Goal: Task Accomplishment & Management: Manage account settings

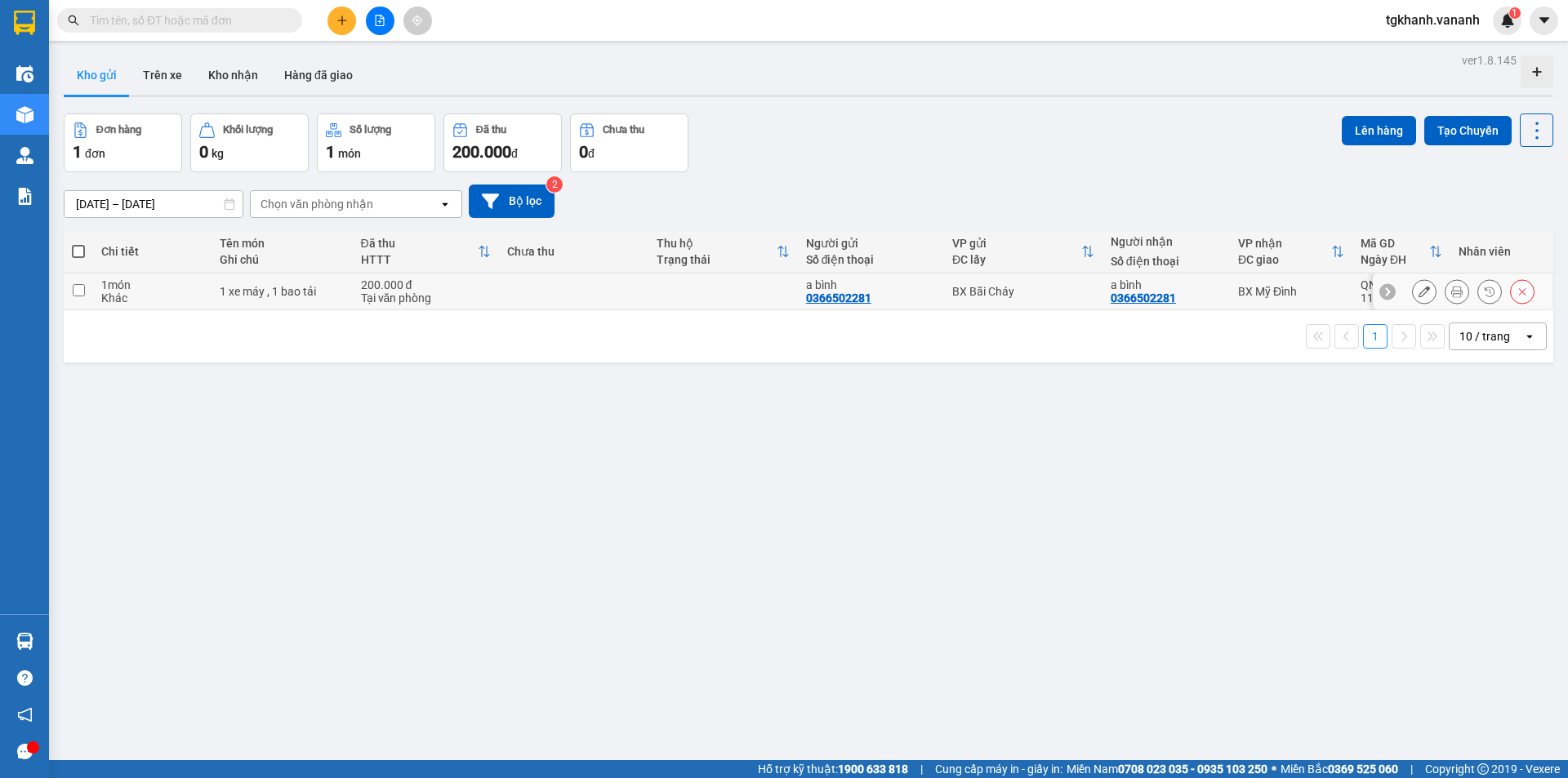
click at [490, 287] on td "200.000 đ Tại văn phòng" at bounding box center [426, 292] width 146 height 37
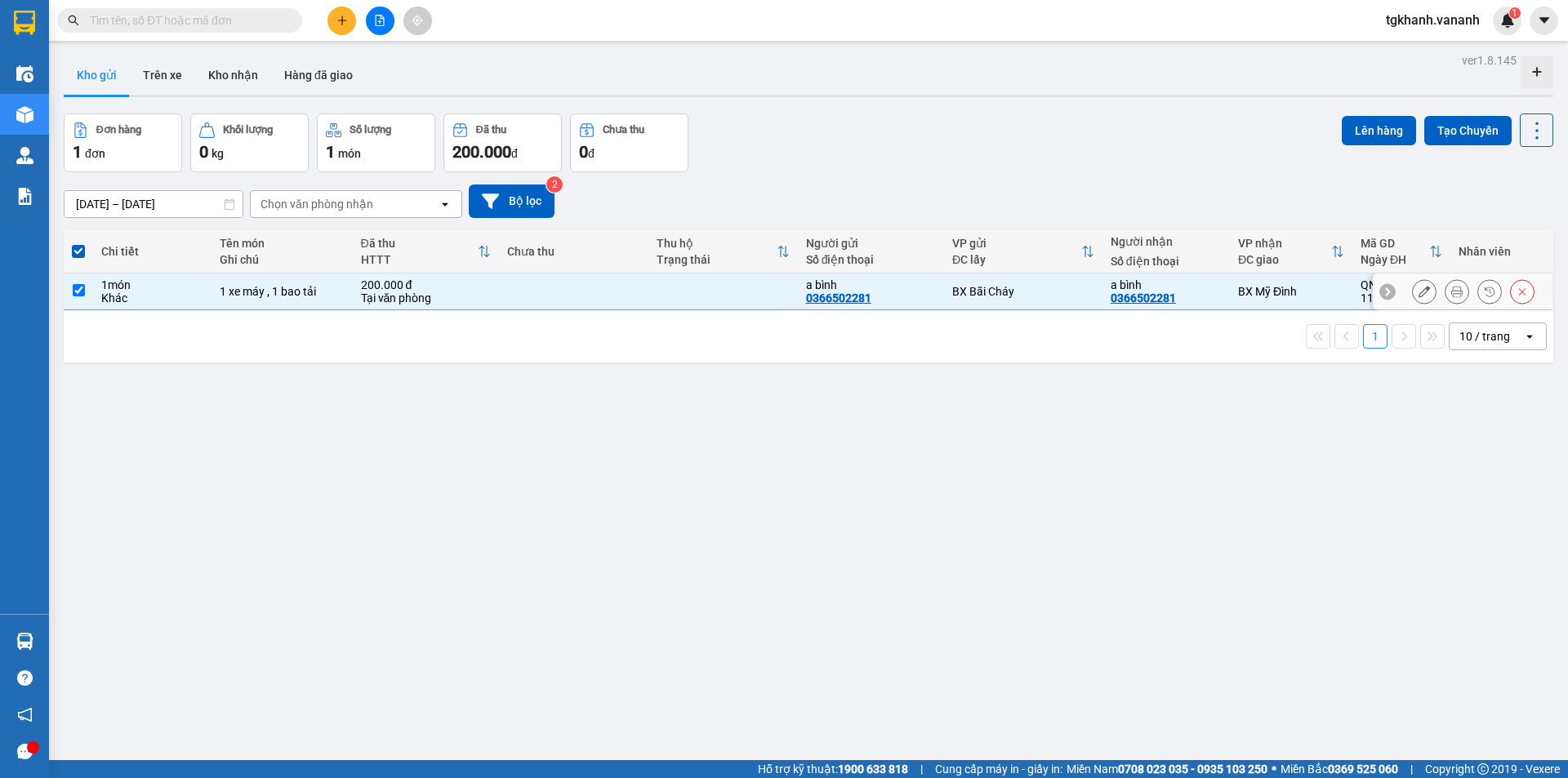
click at [490, 287] on td "200.000 đ Tại văn phòng" at bounding box center [426, 292] width 146 height 37
checkbox input "false"
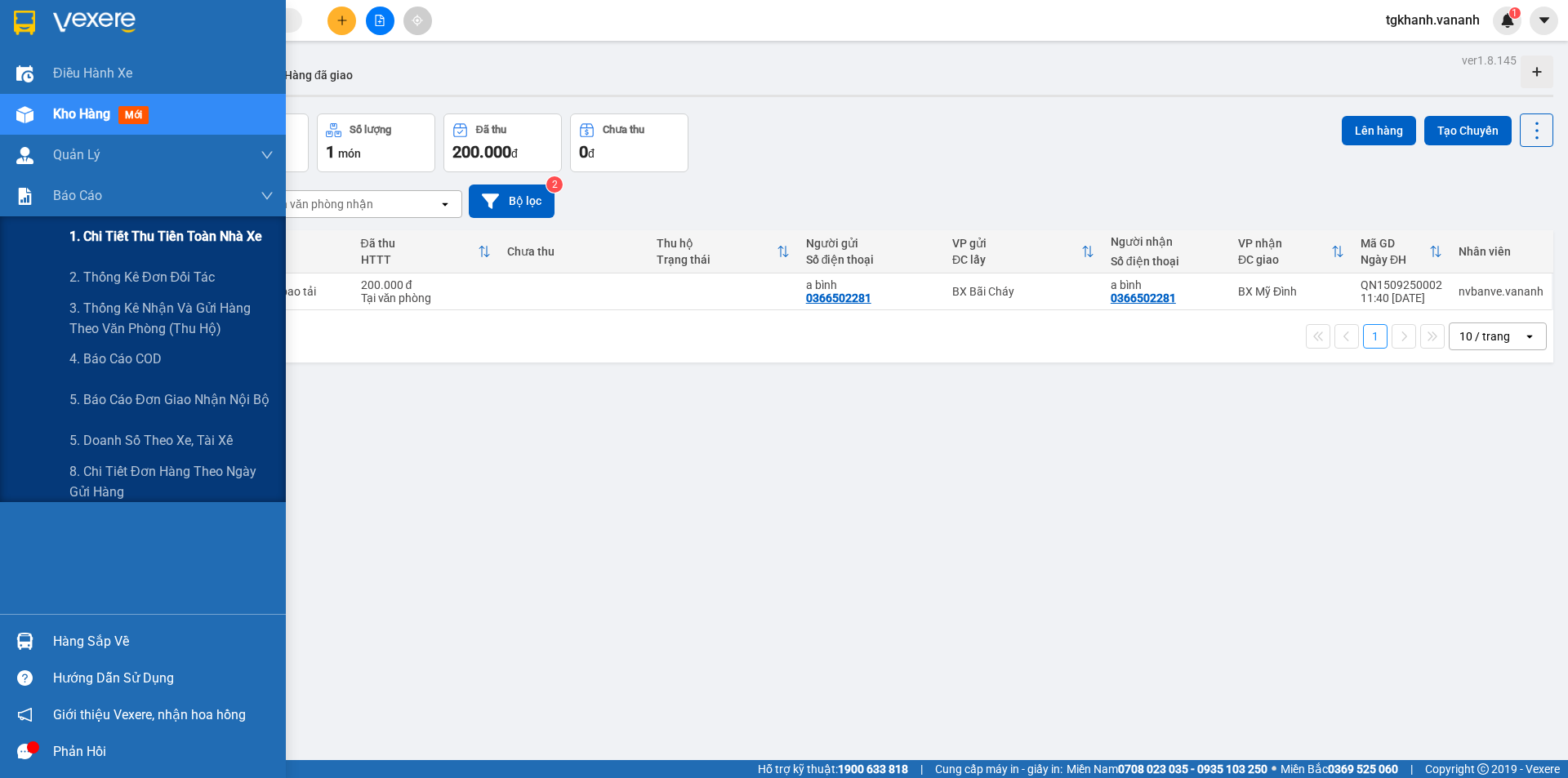
click at [199, 243] on span "1. Chi tiết thu tiền toàn nhà xe" at bounding box center [166, 236] width 193 height 20
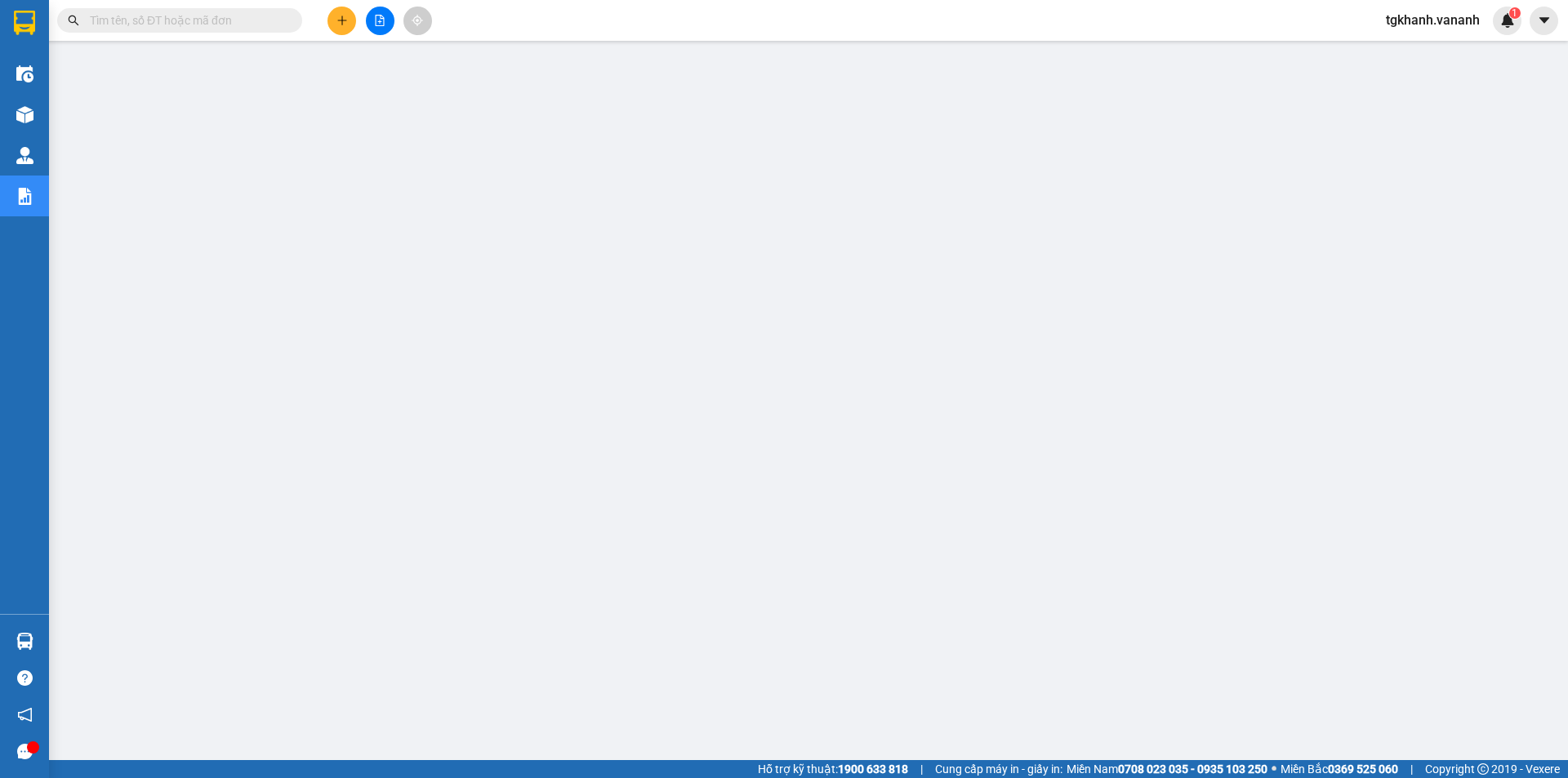
click at [90, 14] on input "text" at bounding box center [186, 20] width 193 height 18
paste input "GL1309250012"
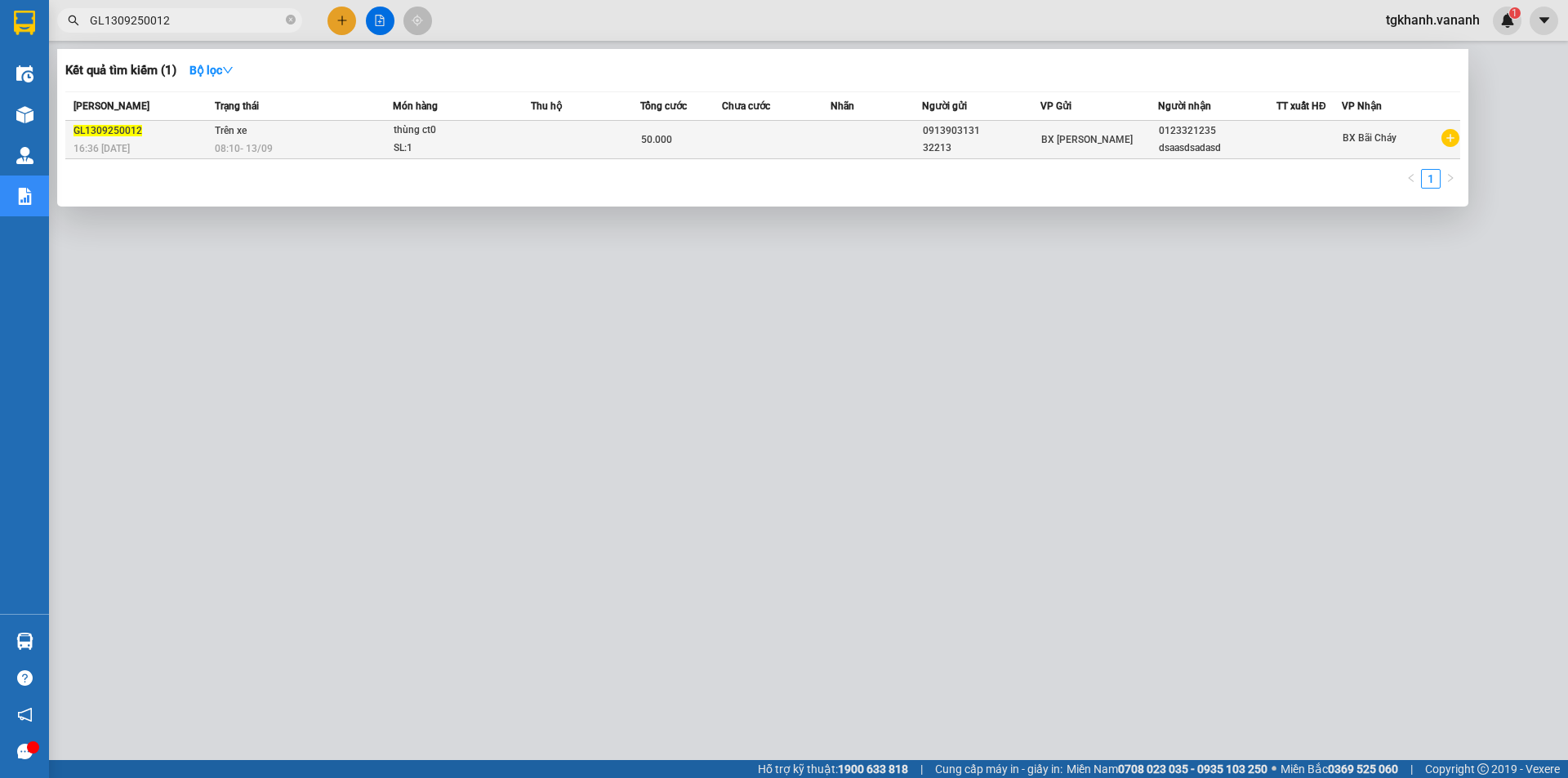
type input "GL1309250012"
click at [339, 147] on div "08:10 [DATE]" at bounding box center [303, 148] width 177 height 18
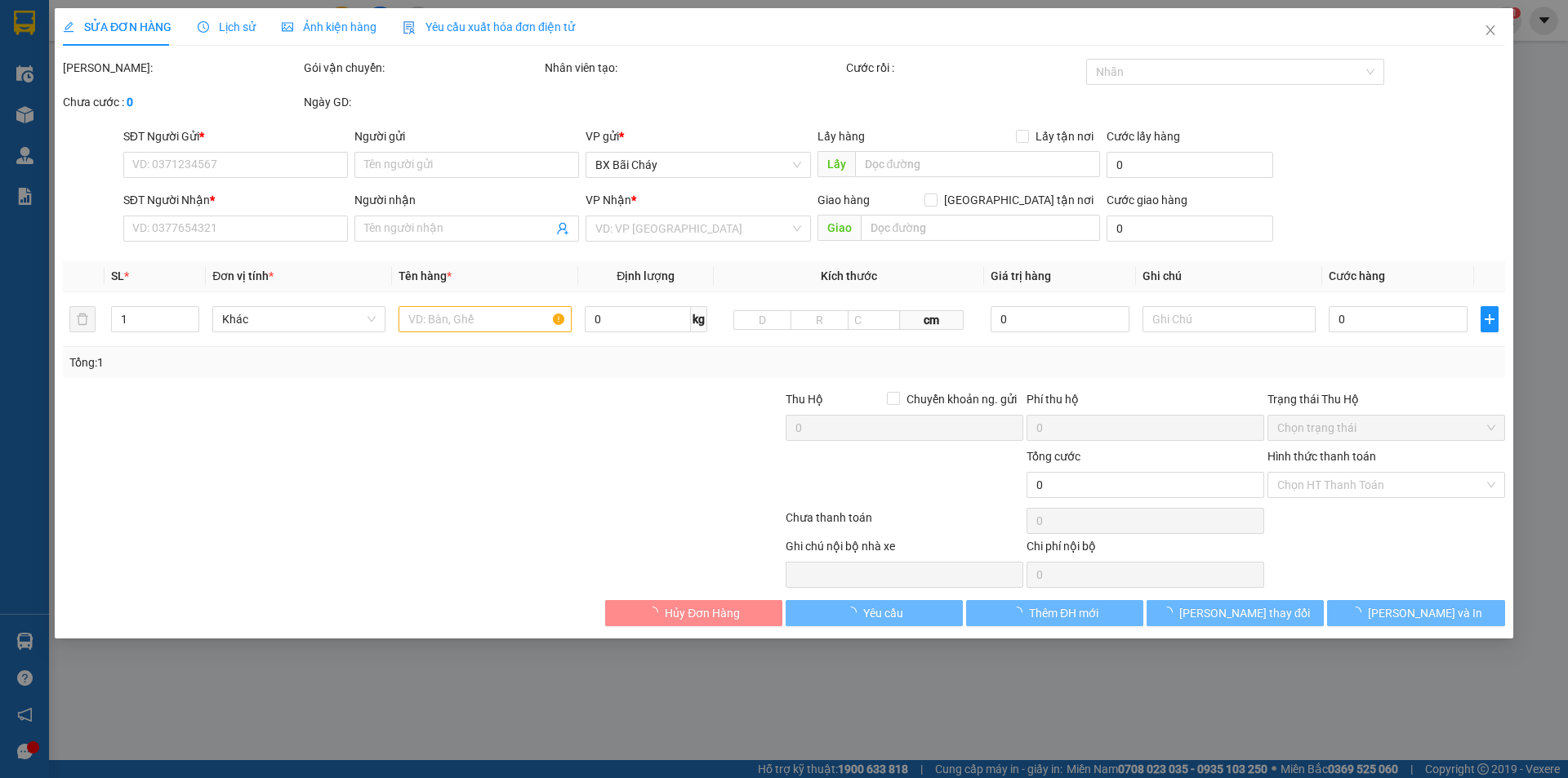
type input "0913903131"
type input "32213"
type input "0123321235"
type input "dsaasdsadasd"
type input "50.000"
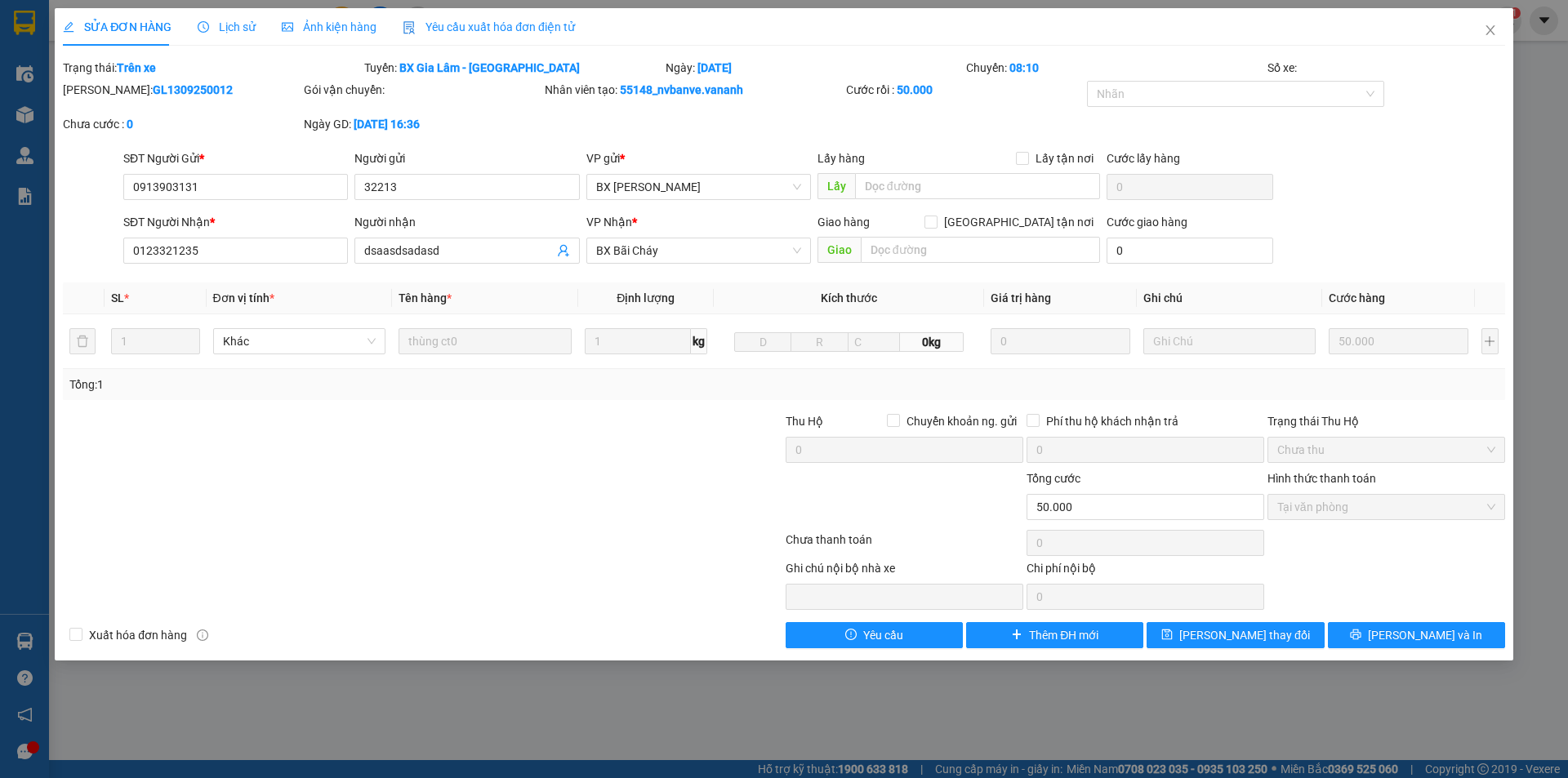
click at [488, 23] on span "Yêu cầu xuất hóa đơn điện tử" at bounding box center [488, 26] width 172 height 13
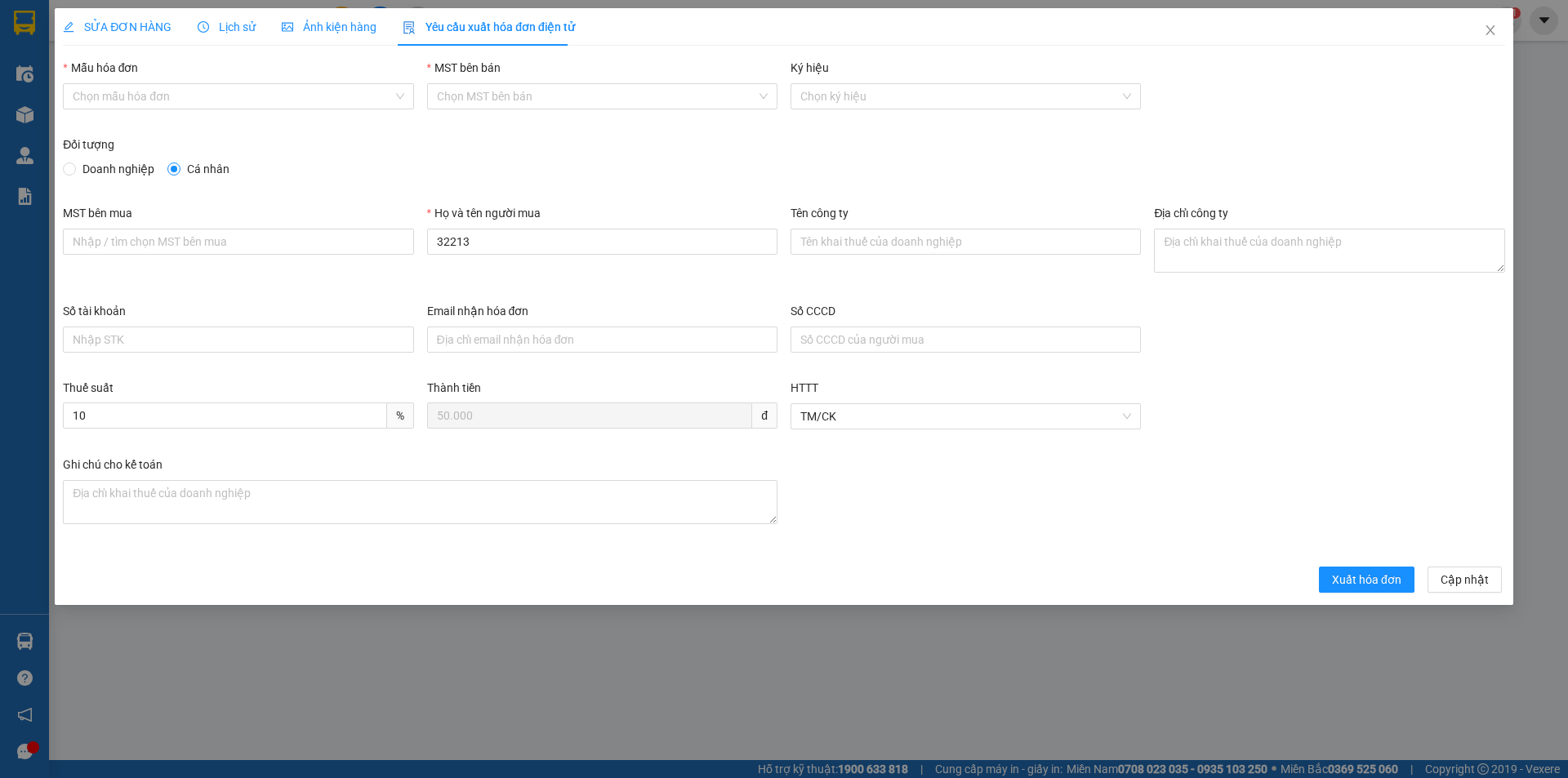
click at [219, 21] on span "Lịch sử" at bounding box center [226, 26] width 57 height 13
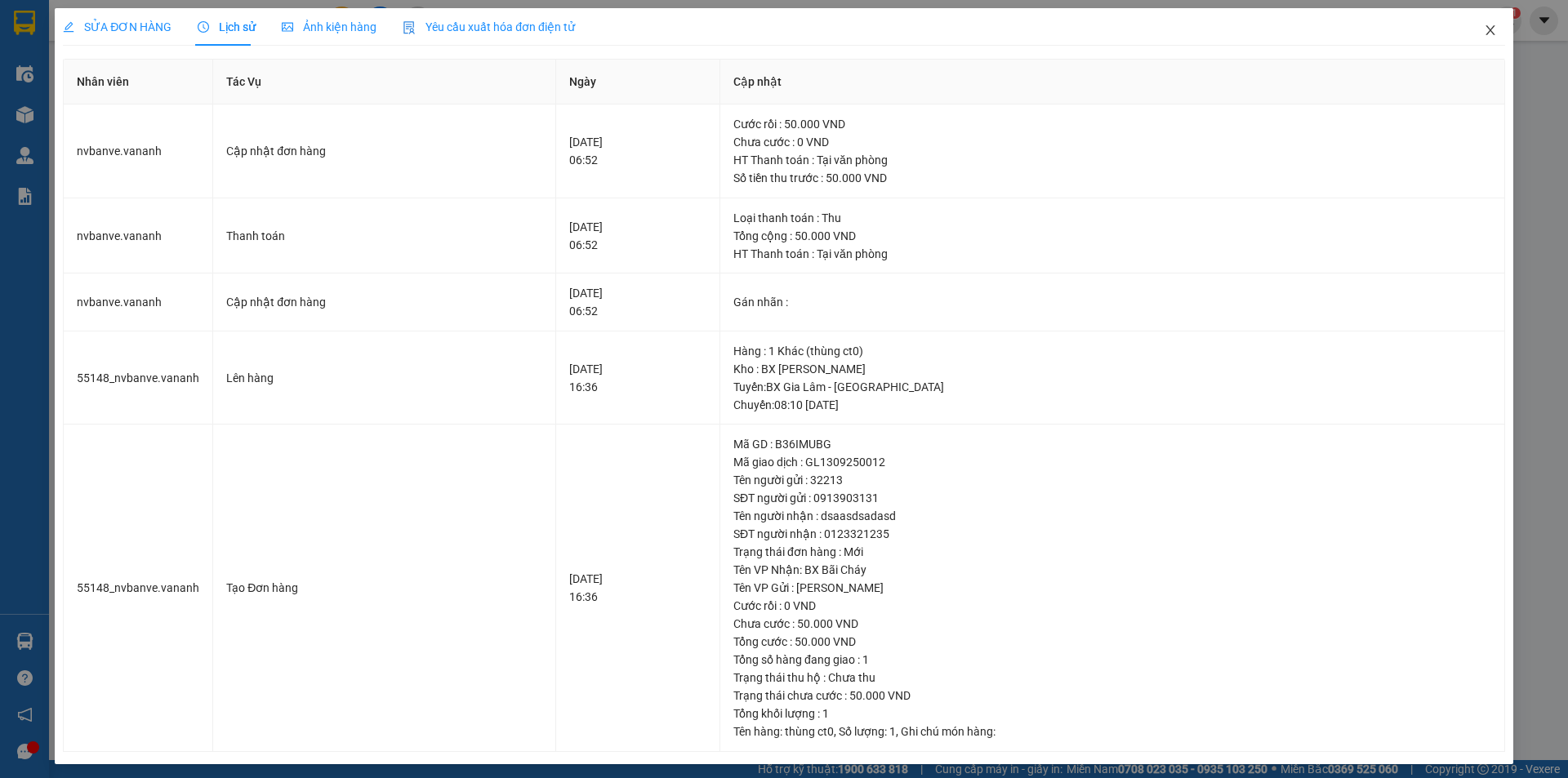
click at [1485, 28] on icon "close" at bounding box center [1489, 30] width 9 height 10
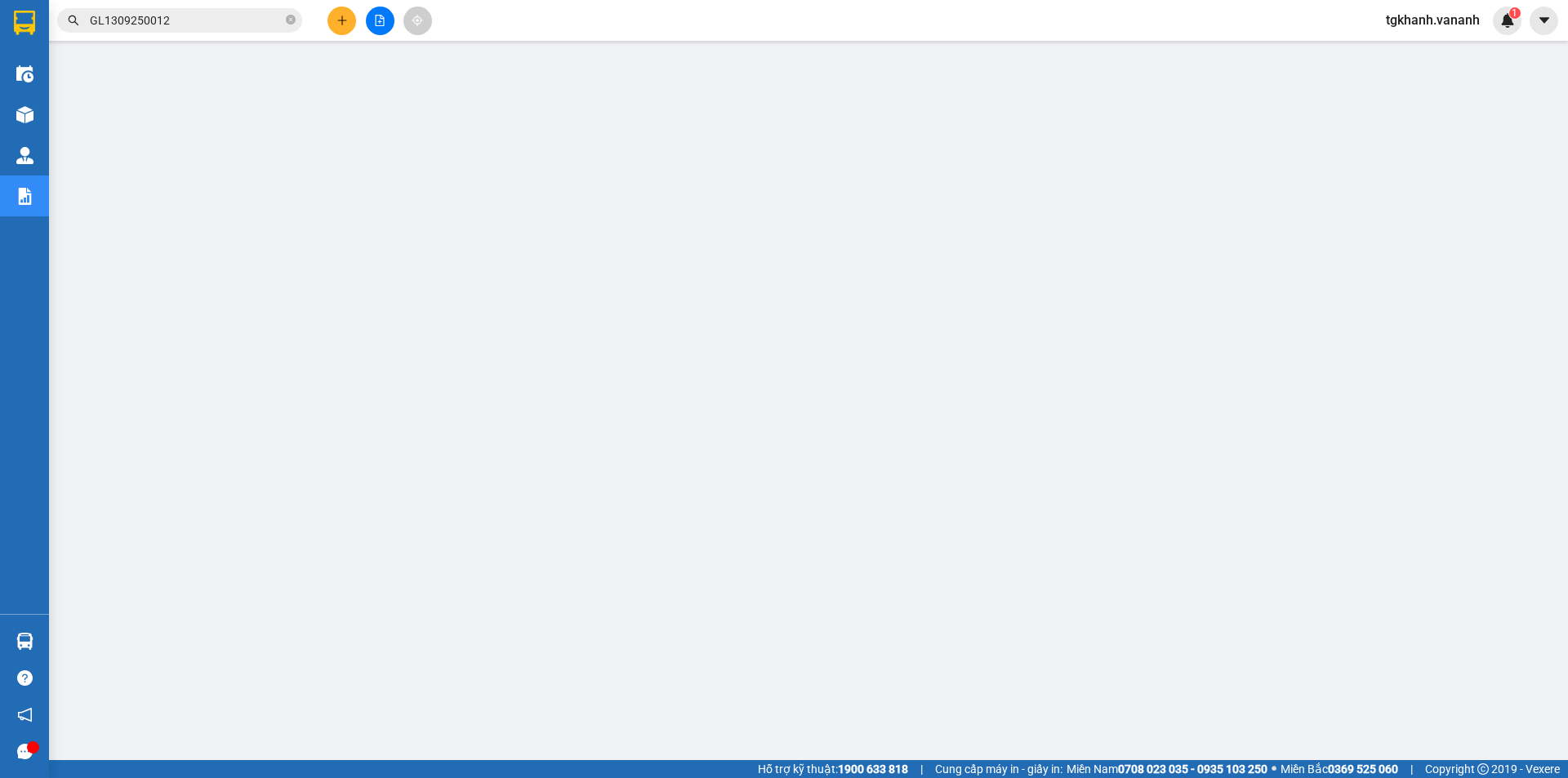
click at [228, 19] on input "GL1309250012" at bounding box center [186, 20] width 193 height 18
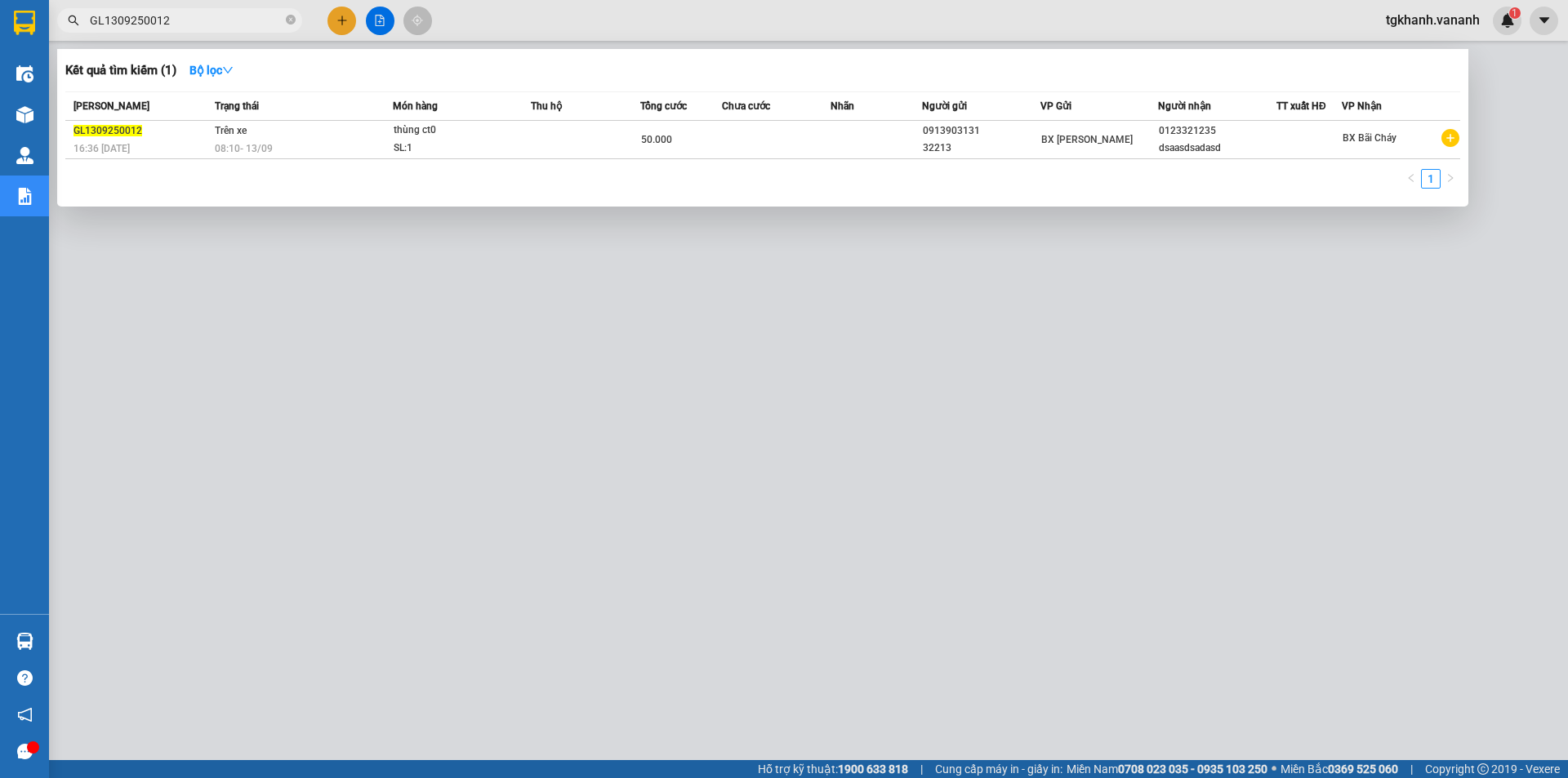
click at [228, 19] on input "GL1309250012" at bounding box center [186, 20] width 193 height 18
paste input "QN150925000"
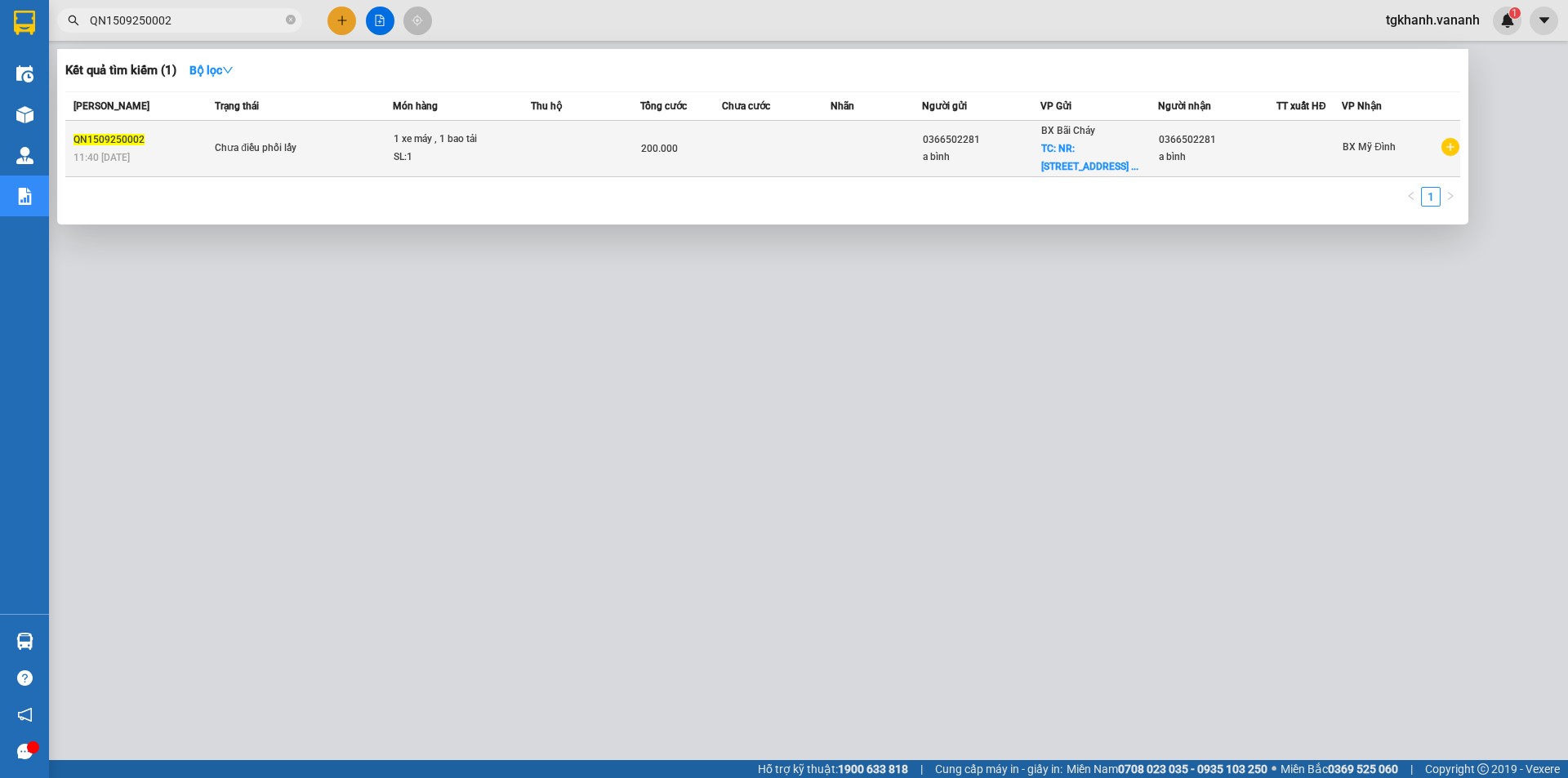
type input "QN1509250002"
click at [777, 147] on td at bounding box center [777, 149] width 109 height 57
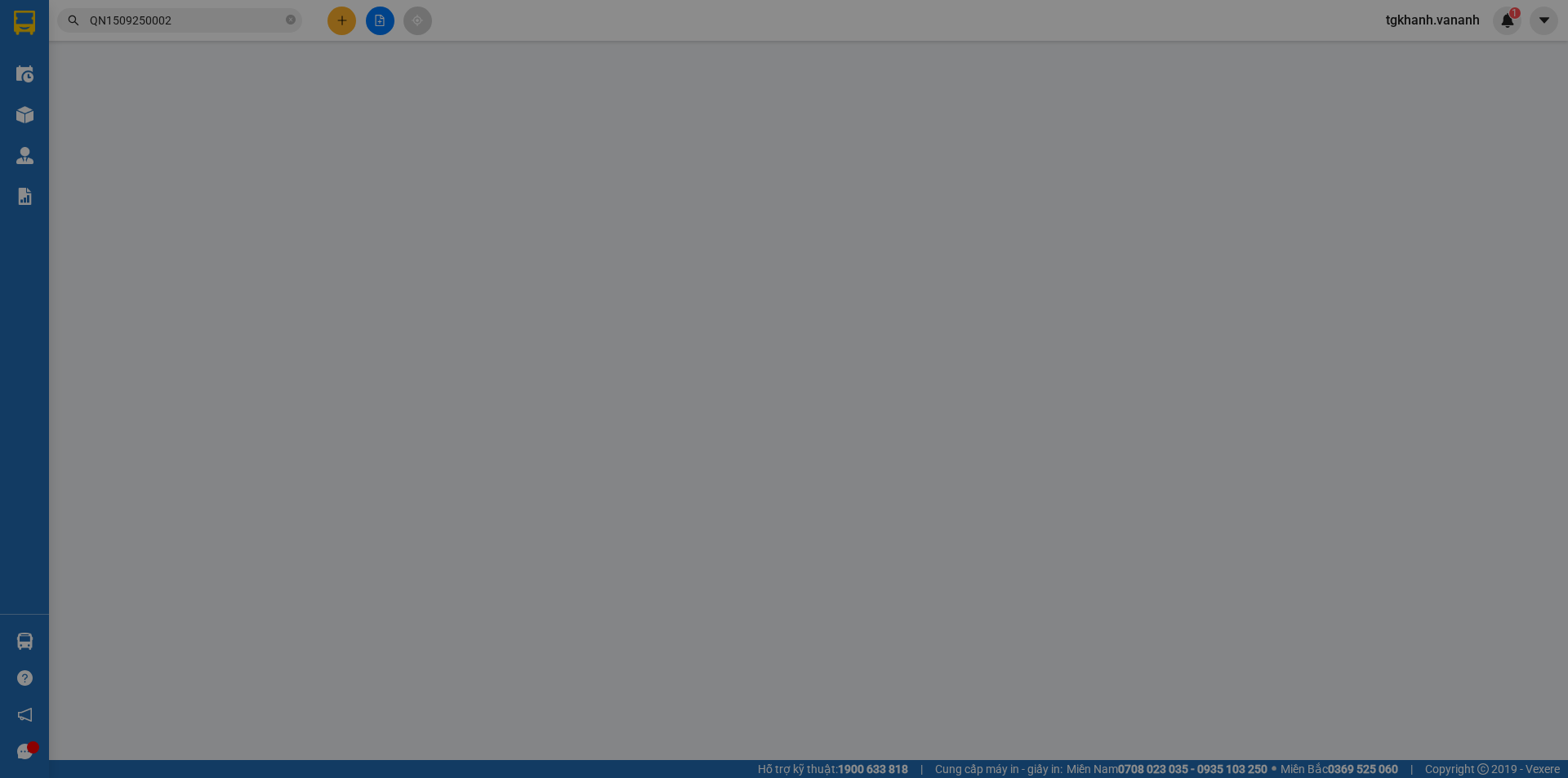
type input "0366502281"
type input "a bình"
checkbox input "true"
type input "NR:[STREET_ADDRESS], a binh, 8h sáng"
type input "0366502281"
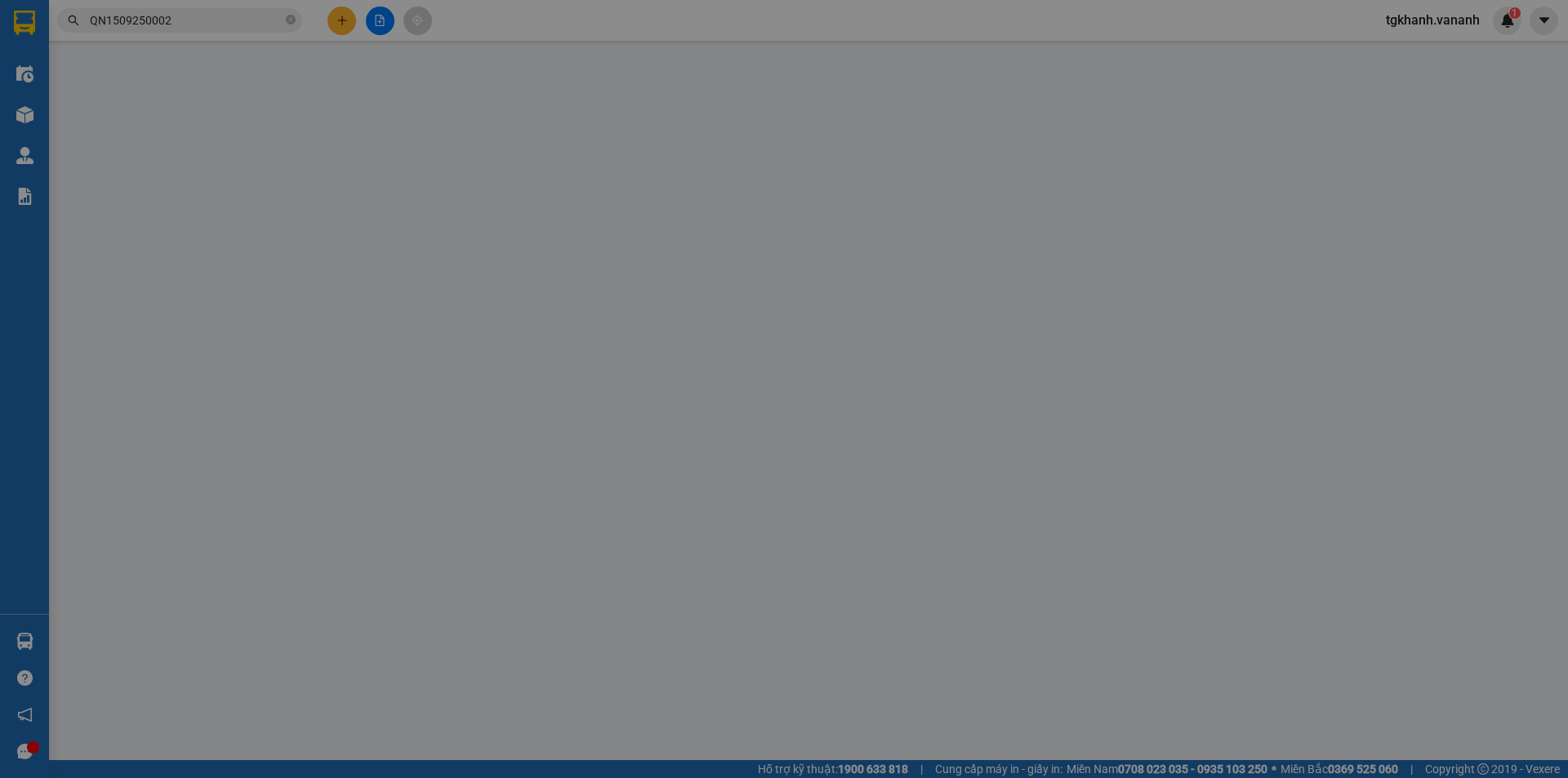
type input "a bình"
type input "200.000"
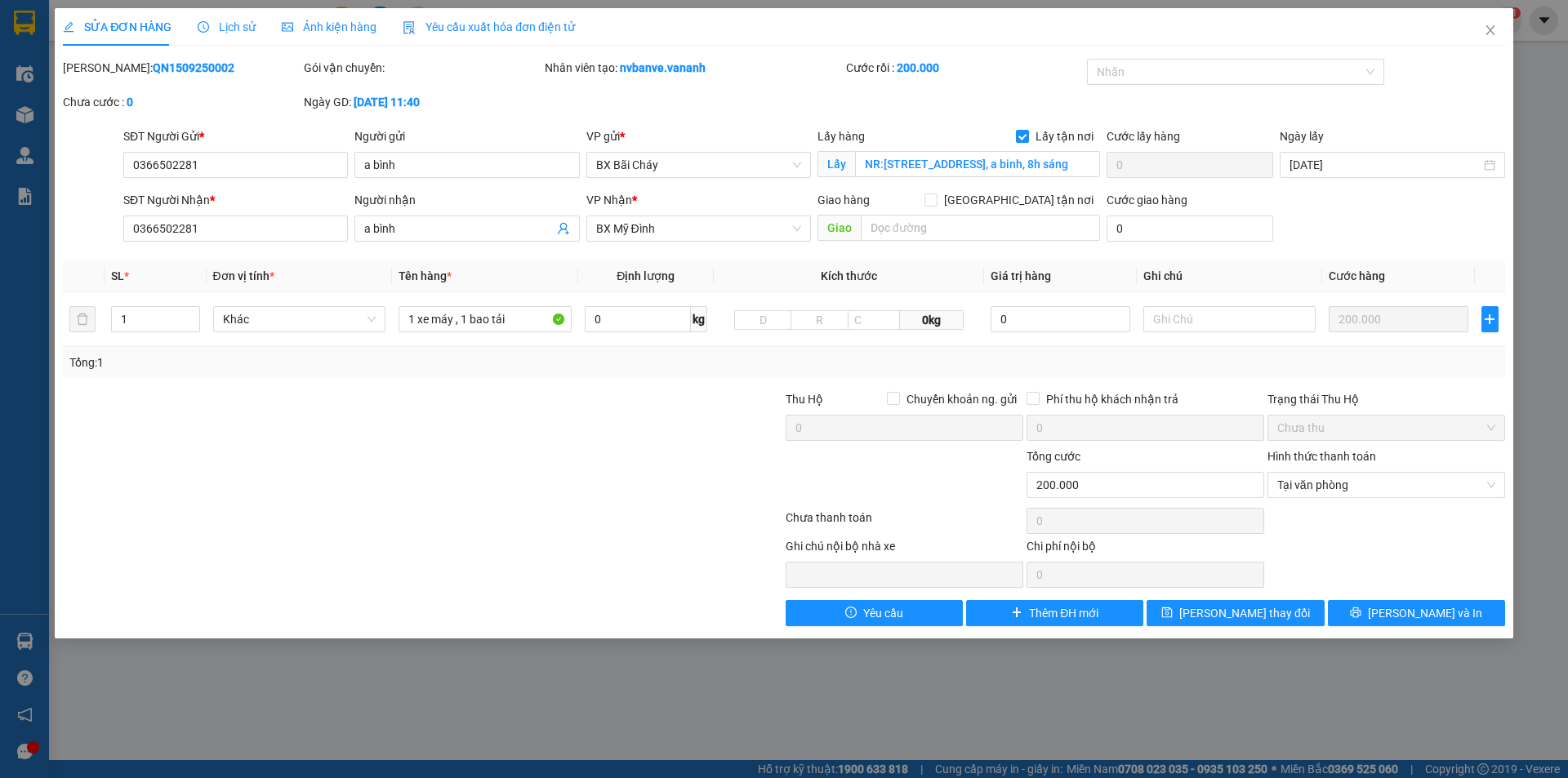
click at [240, 32] on span "Lịch sử" at bounding box center [226, 26] width 57 height 13
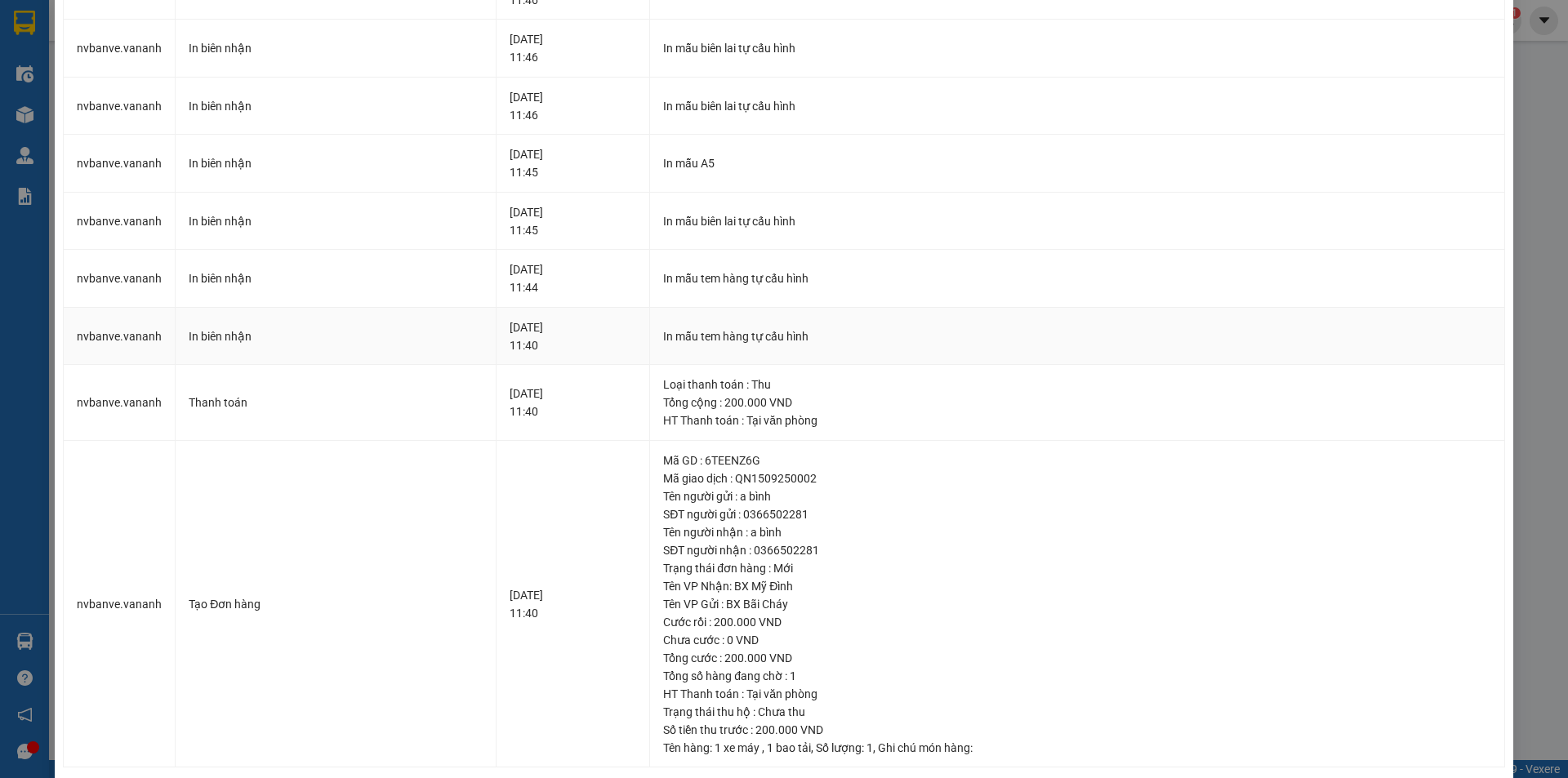
scroll to position [451, 0]
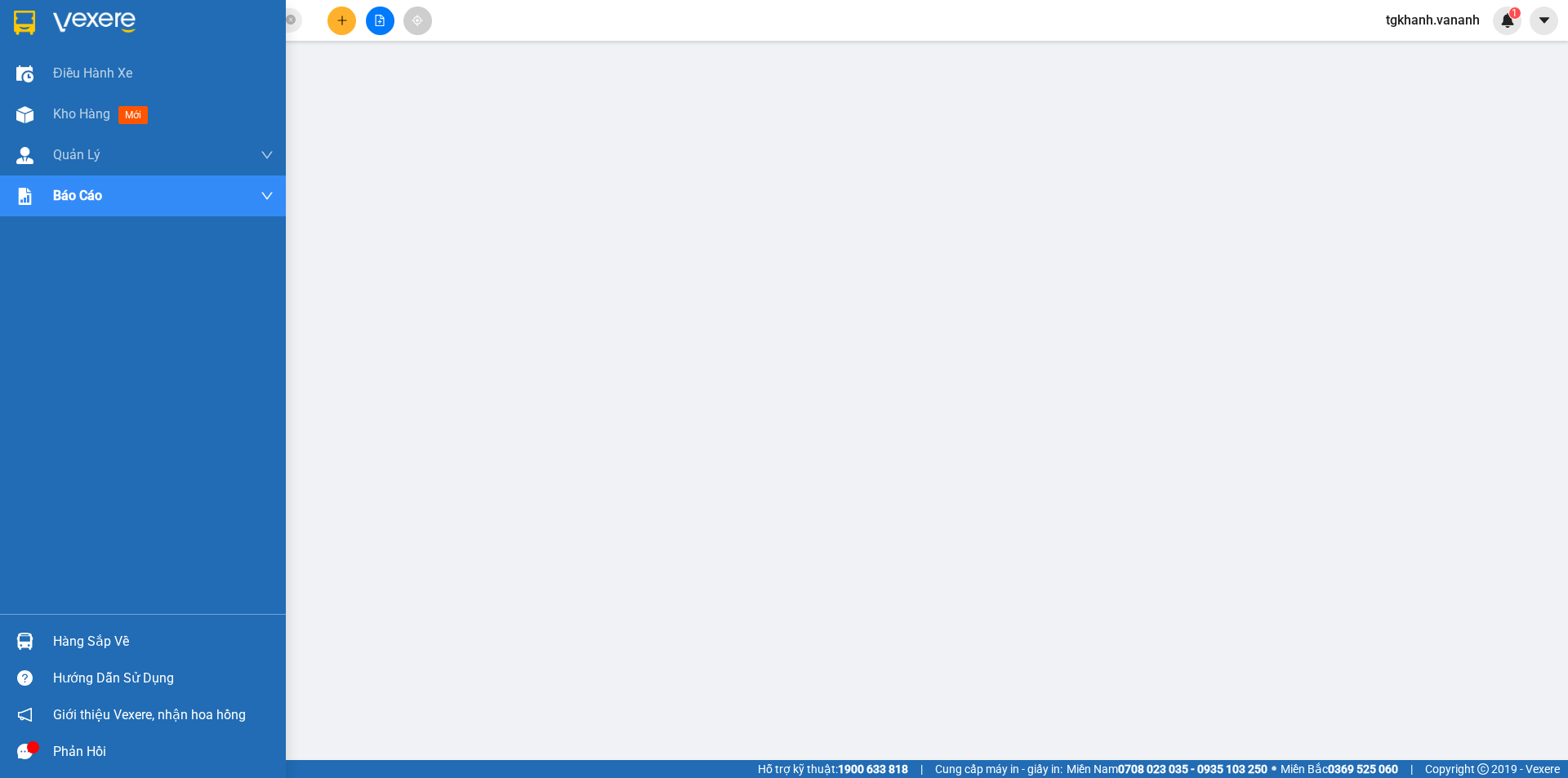
click at [99, 33] on img at bounding box center [94, 22] width 83 height 24
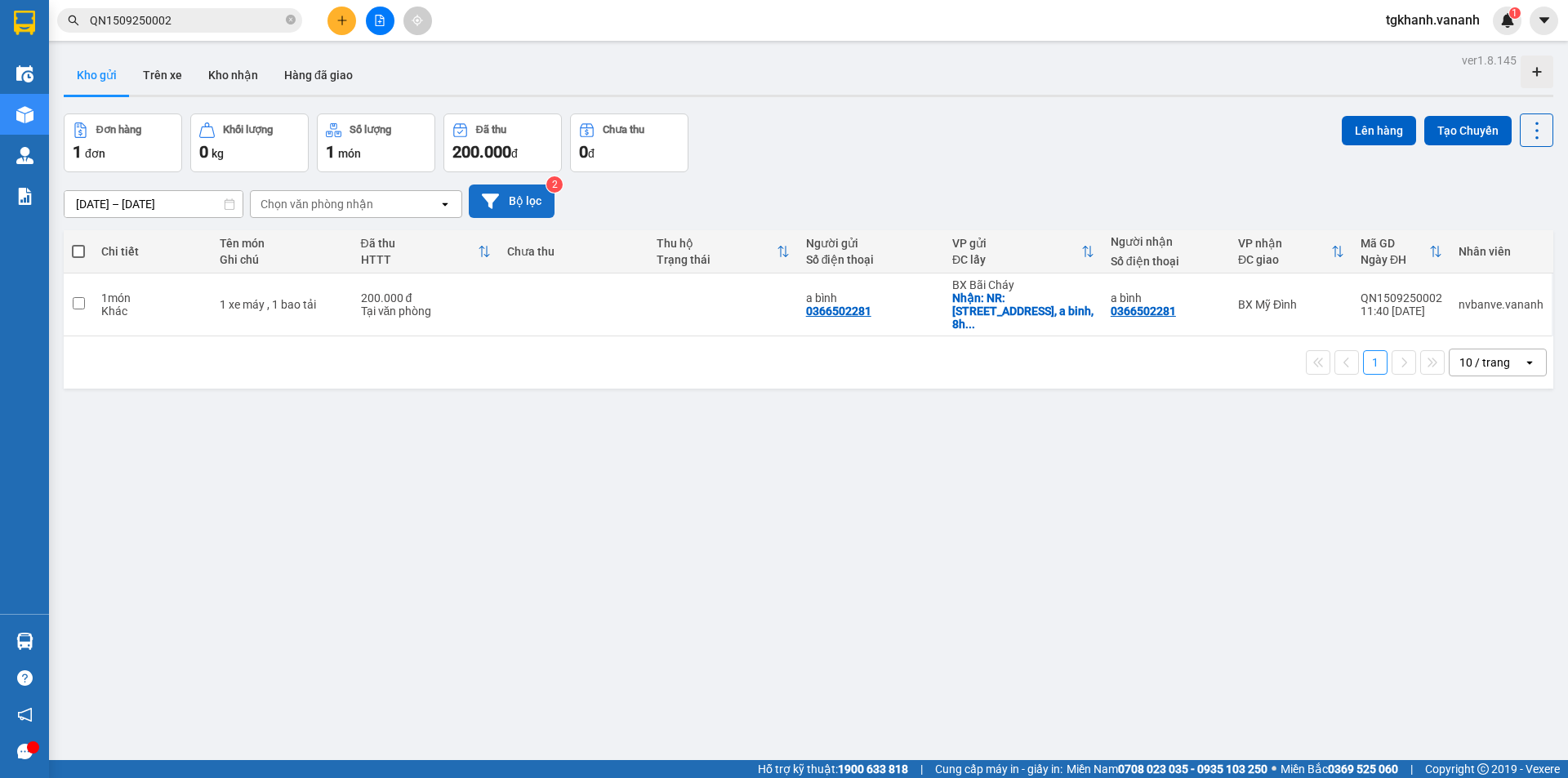
click at [493, 208] on icon at bounding box center [490, 202] width 18 height 18
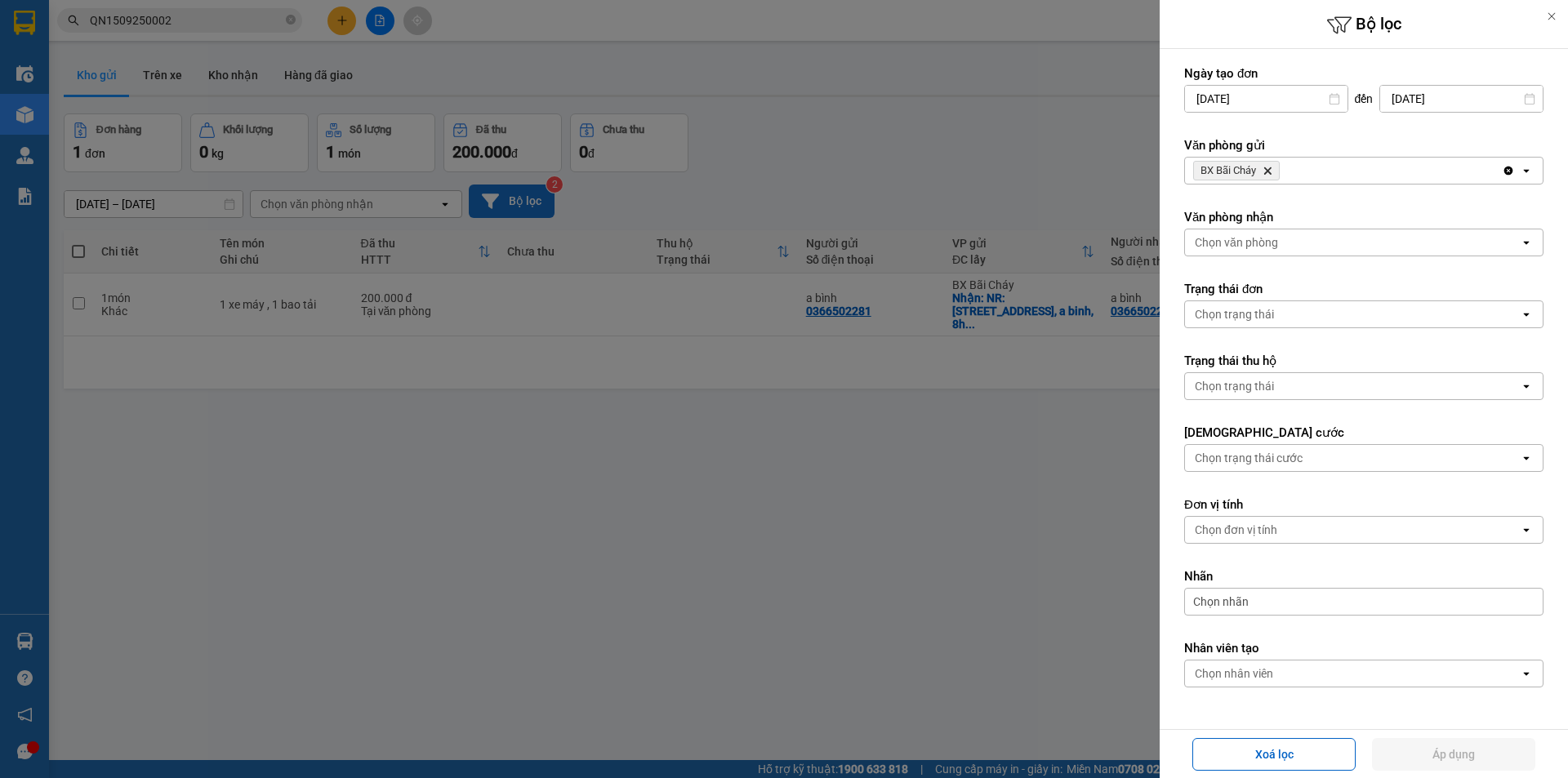
click at [1272, 172] on icon "Delete" at bounding box center [1267, 171] width 10 height 10
click at [1398, 761] on button "Áp dụng" at bounding box center [1454, 755] width 164 height 33
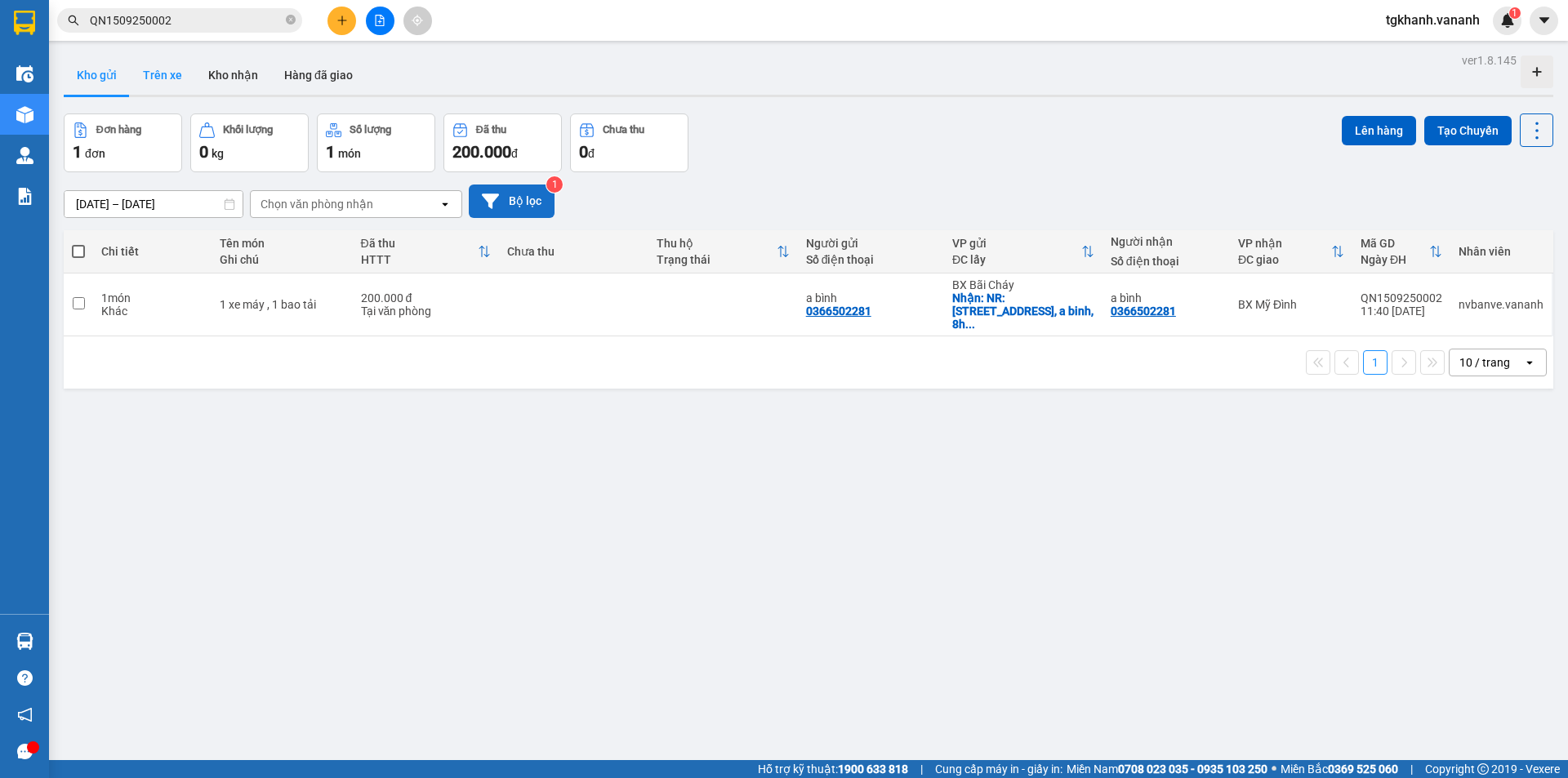
click at [173, 83] on button "Trên xe" at bounding box center [162, 75] width 65 height 39
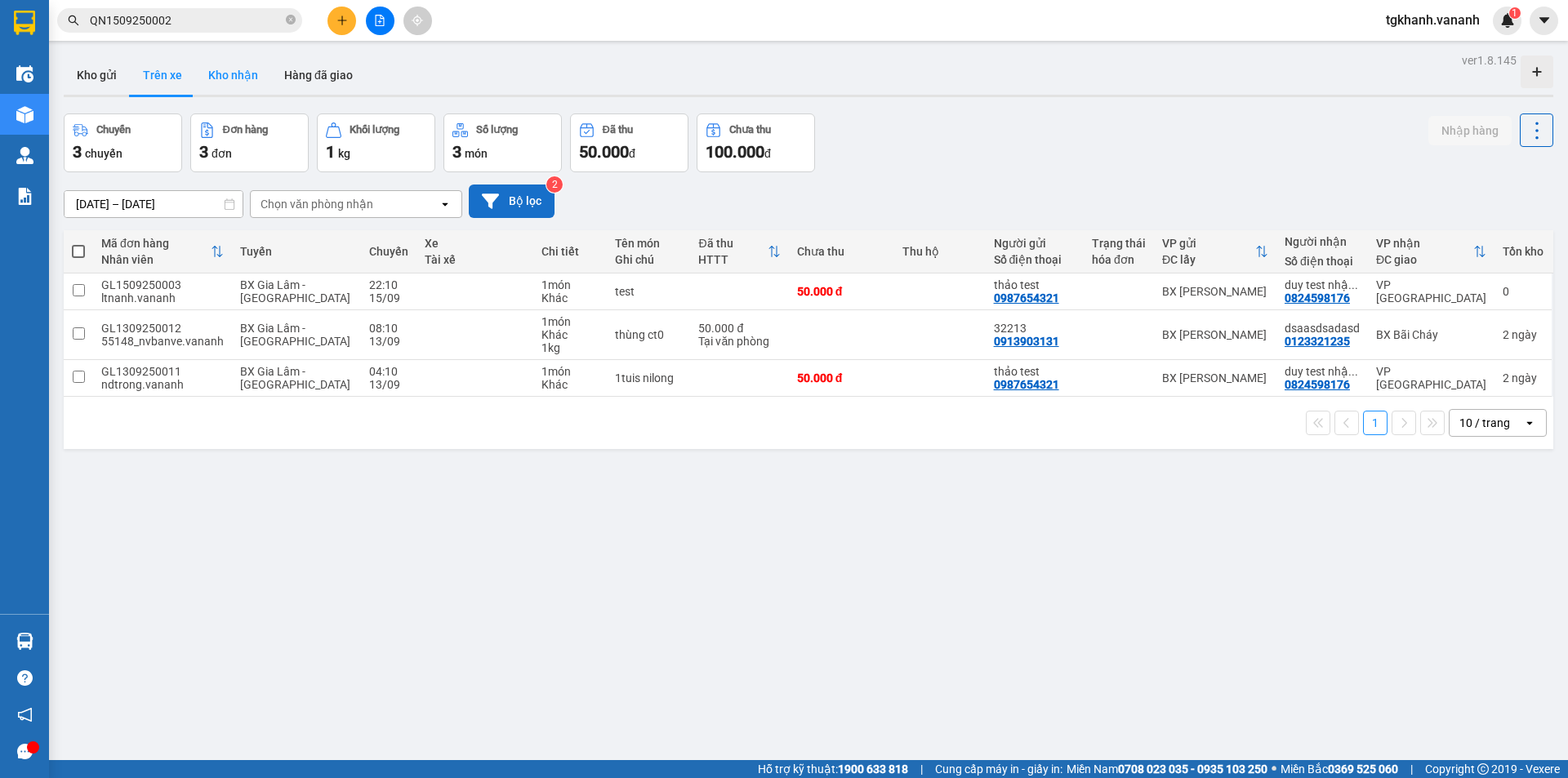
click at [234, 77] on button "Kho nhận" at bounding box center [233, 75] width 76 height 39
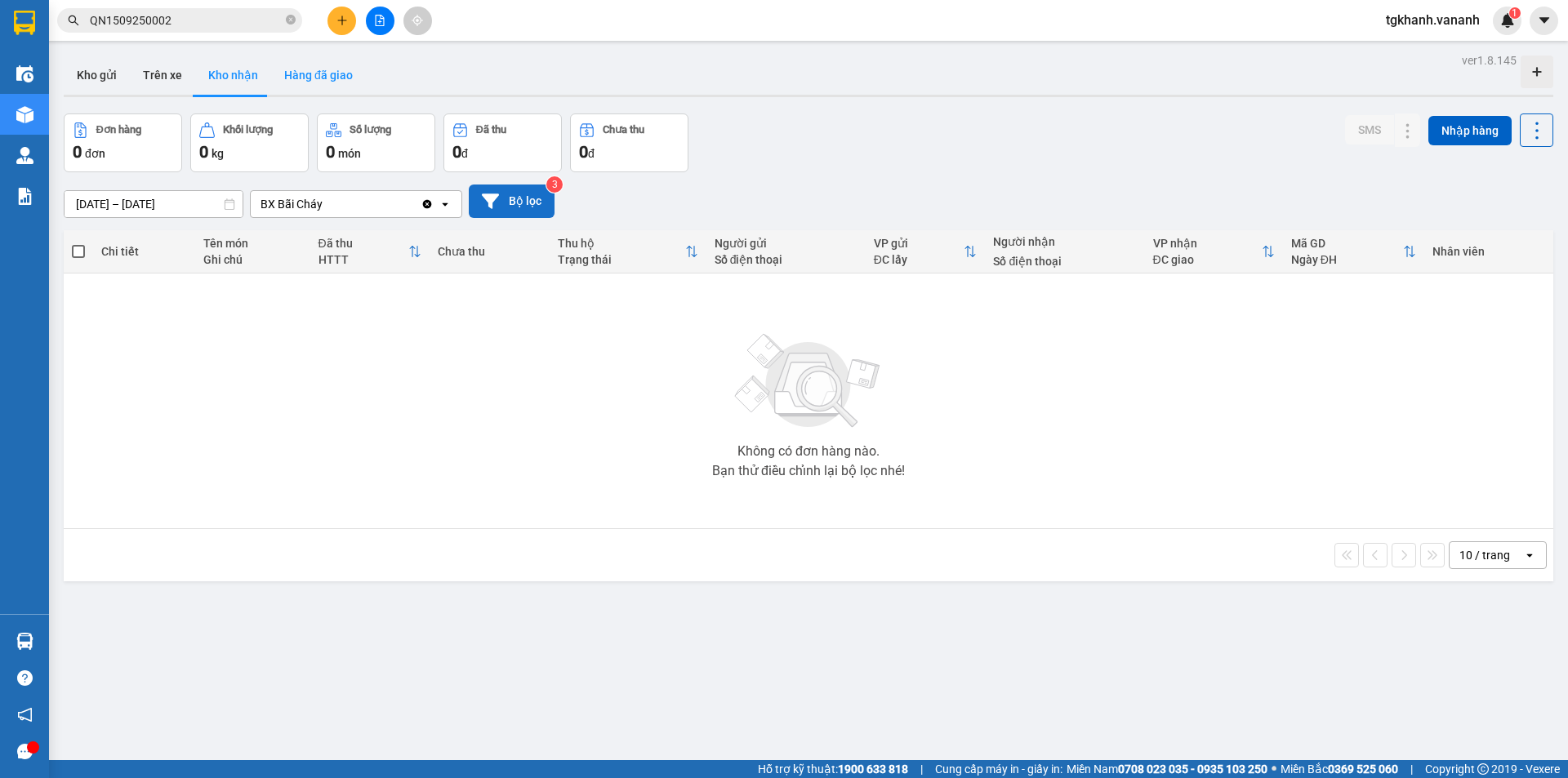
click at [320, 76] on button "Hàng đã giao" at bounding box center [318, 75] width 95 height 39
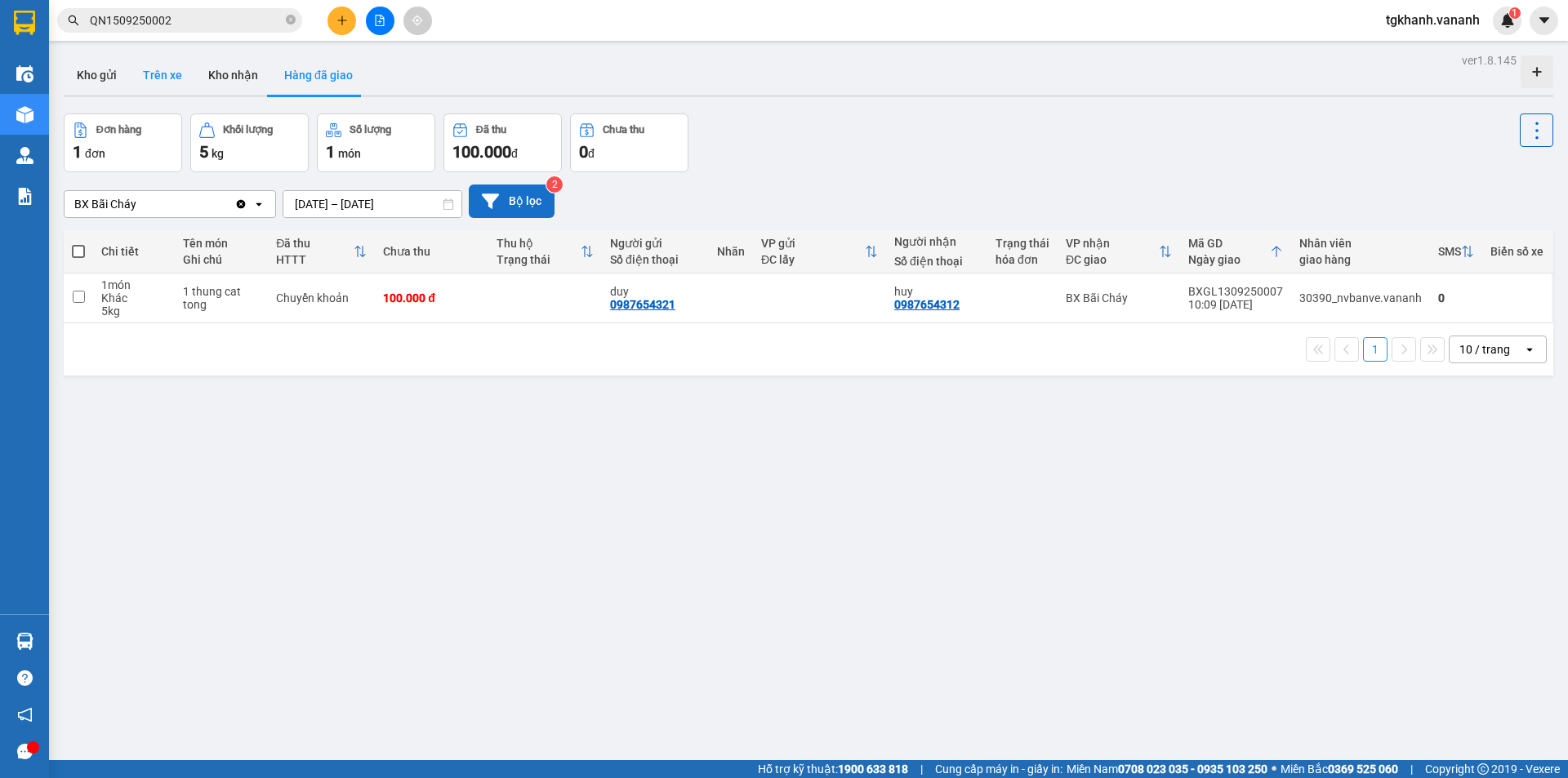
click at [159, 78] on button "Trên xe" at bounding box center [162, 75] width 65 height 39
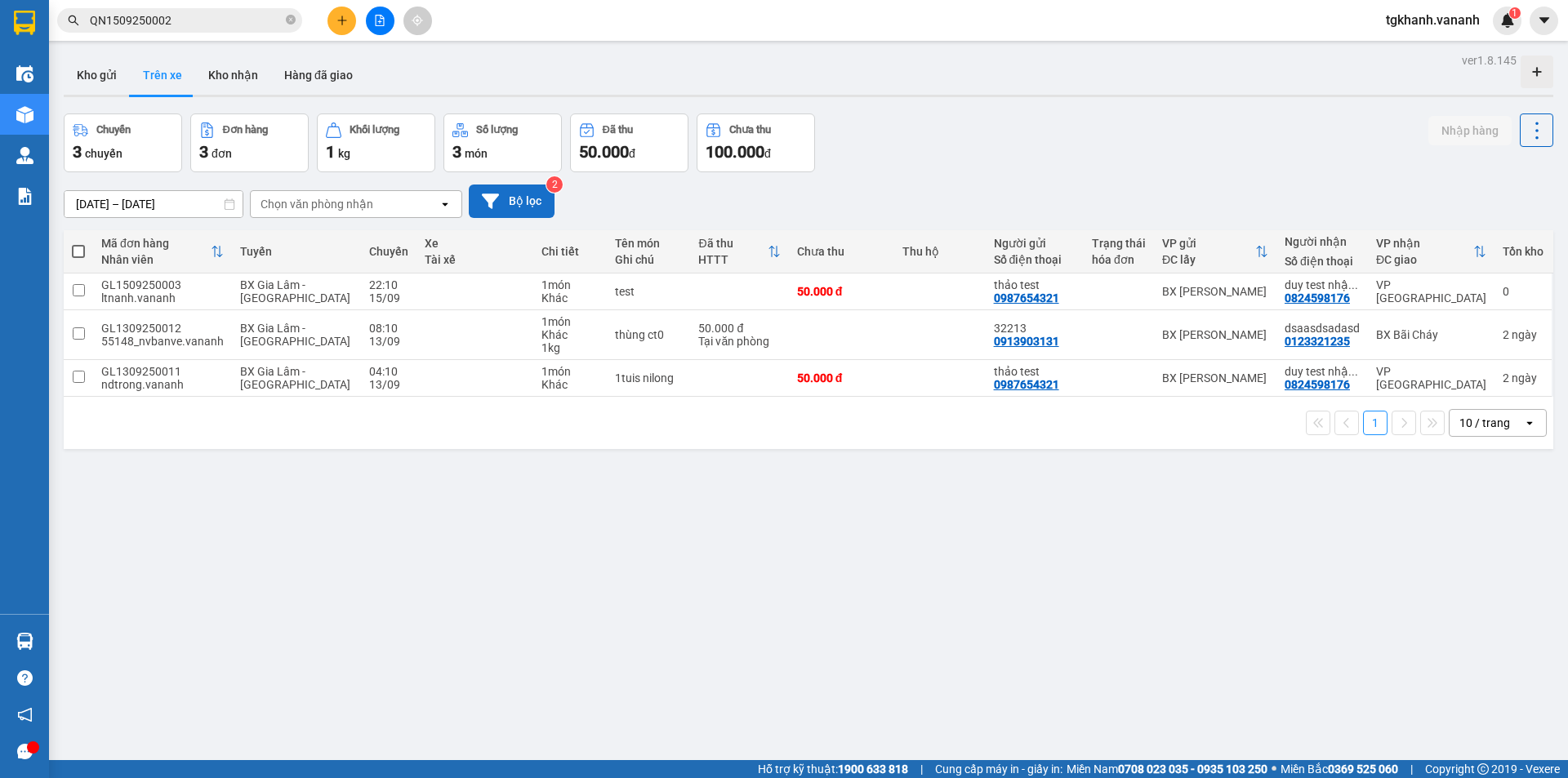
click at [175, 22] on input "QN1509250002" at bounding box center [186, 20] width 193 height 18
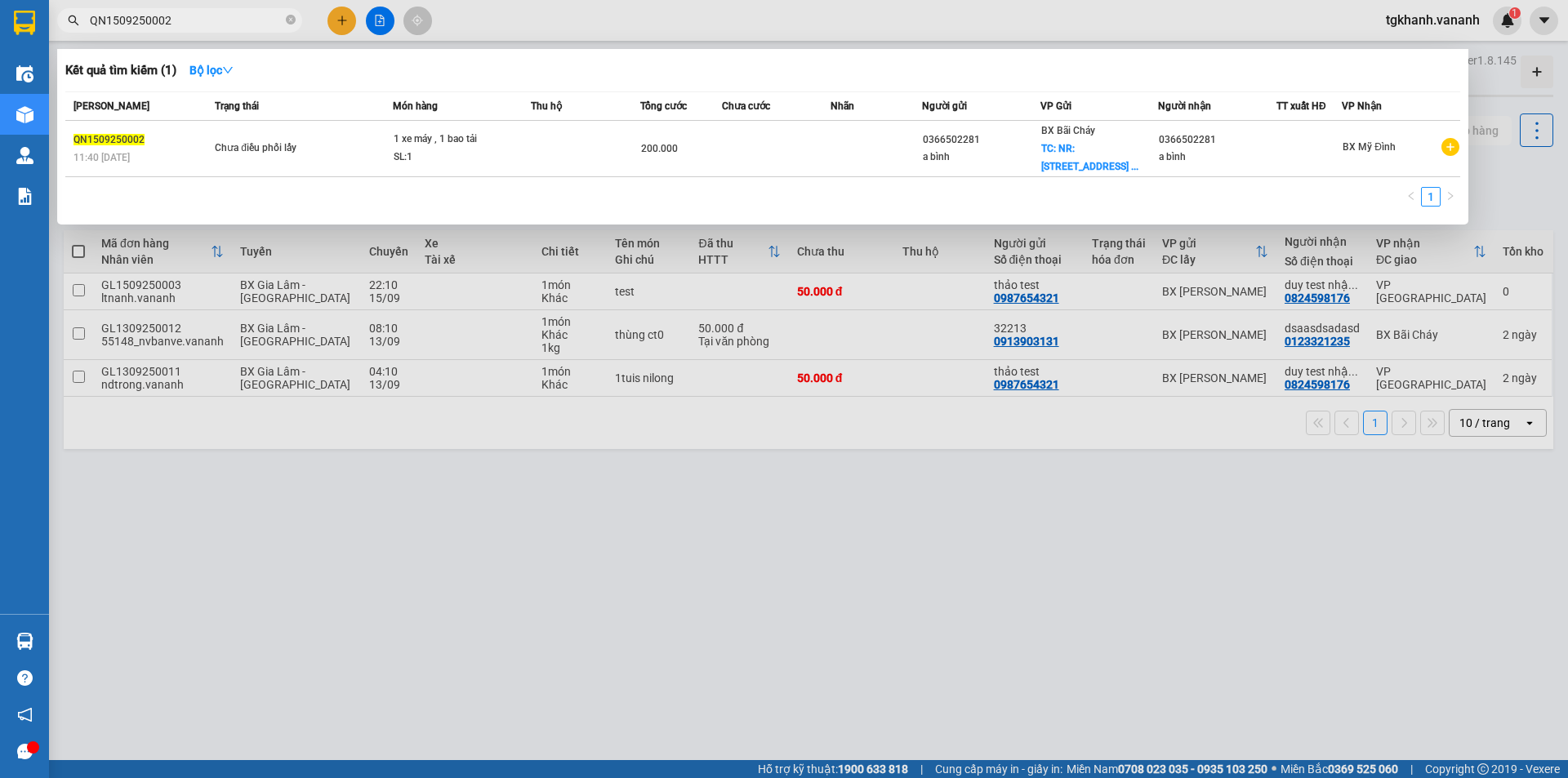
click at [175, 22] on input "QN1509250002" at bounding box center [186, 20] width 193 height 18
click at [1280, 400] on div at bounding box center [784, 389] width 1568 height 778
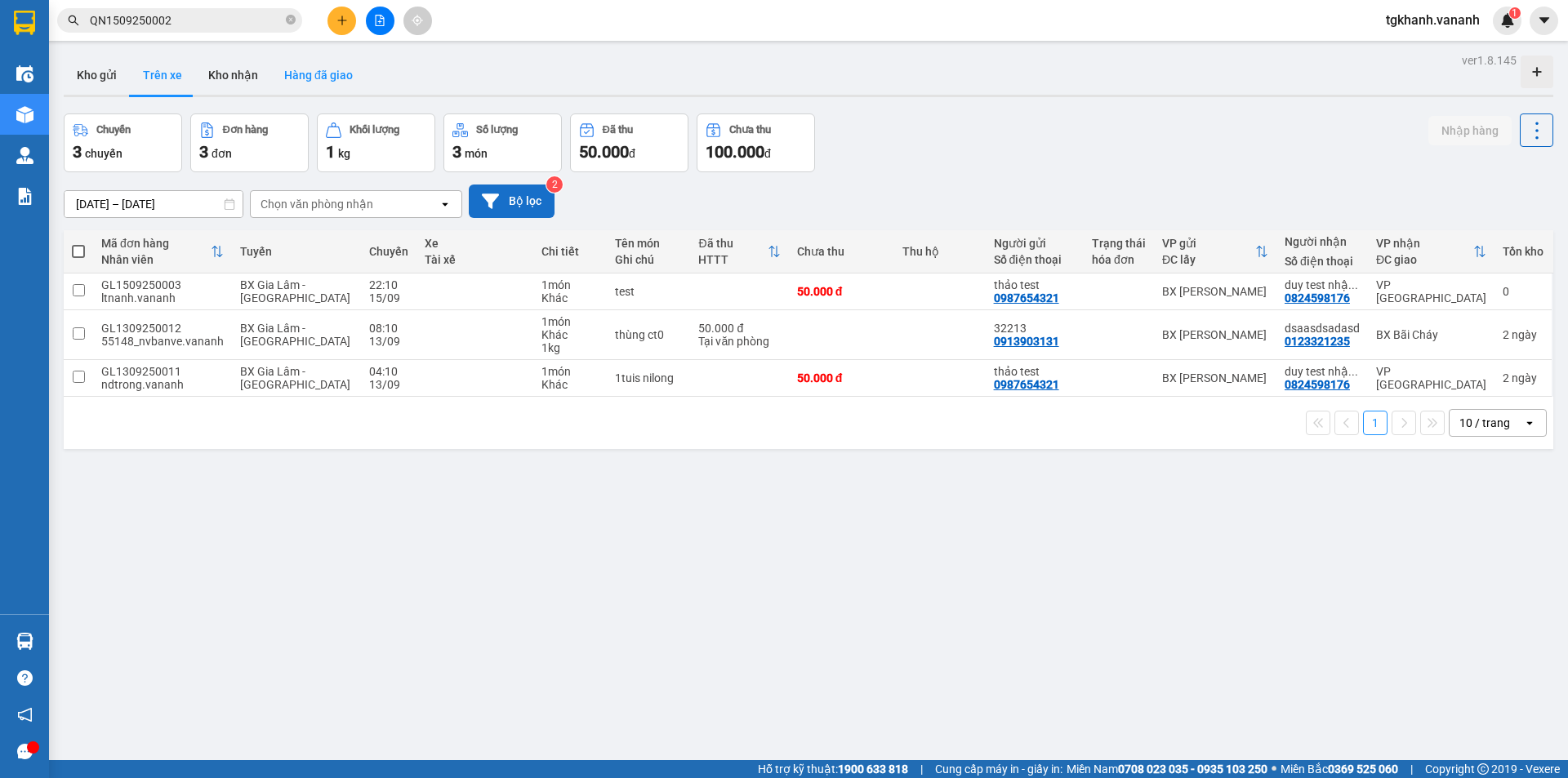
click at [339, 67] on button "Hàng đã giao" at bounding box center [318, 75] width 95 height 39
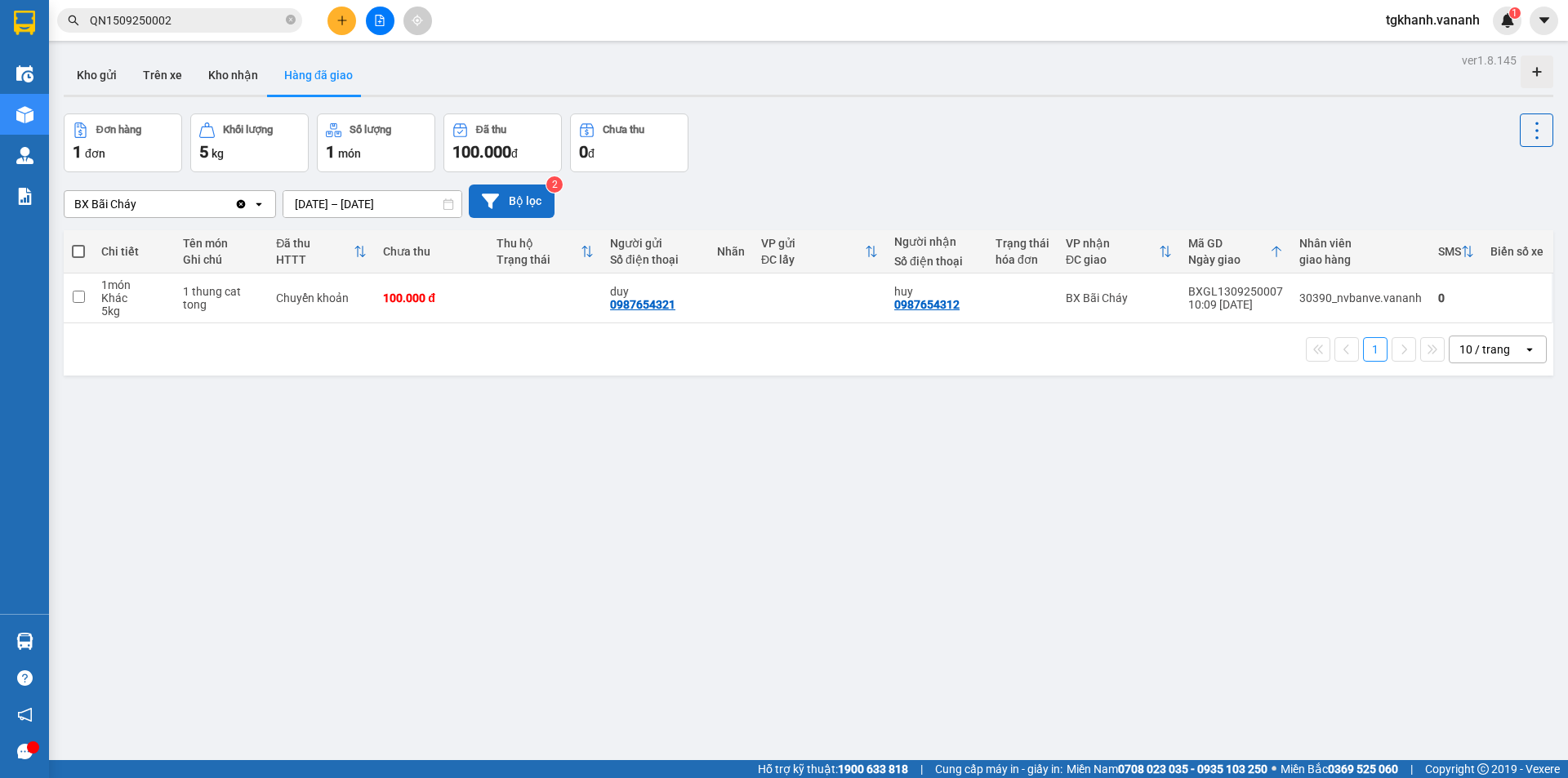
click at [310, 209] on input "[DATE] – [DATE]" at bounding box center [372, 204] width 178 height 26
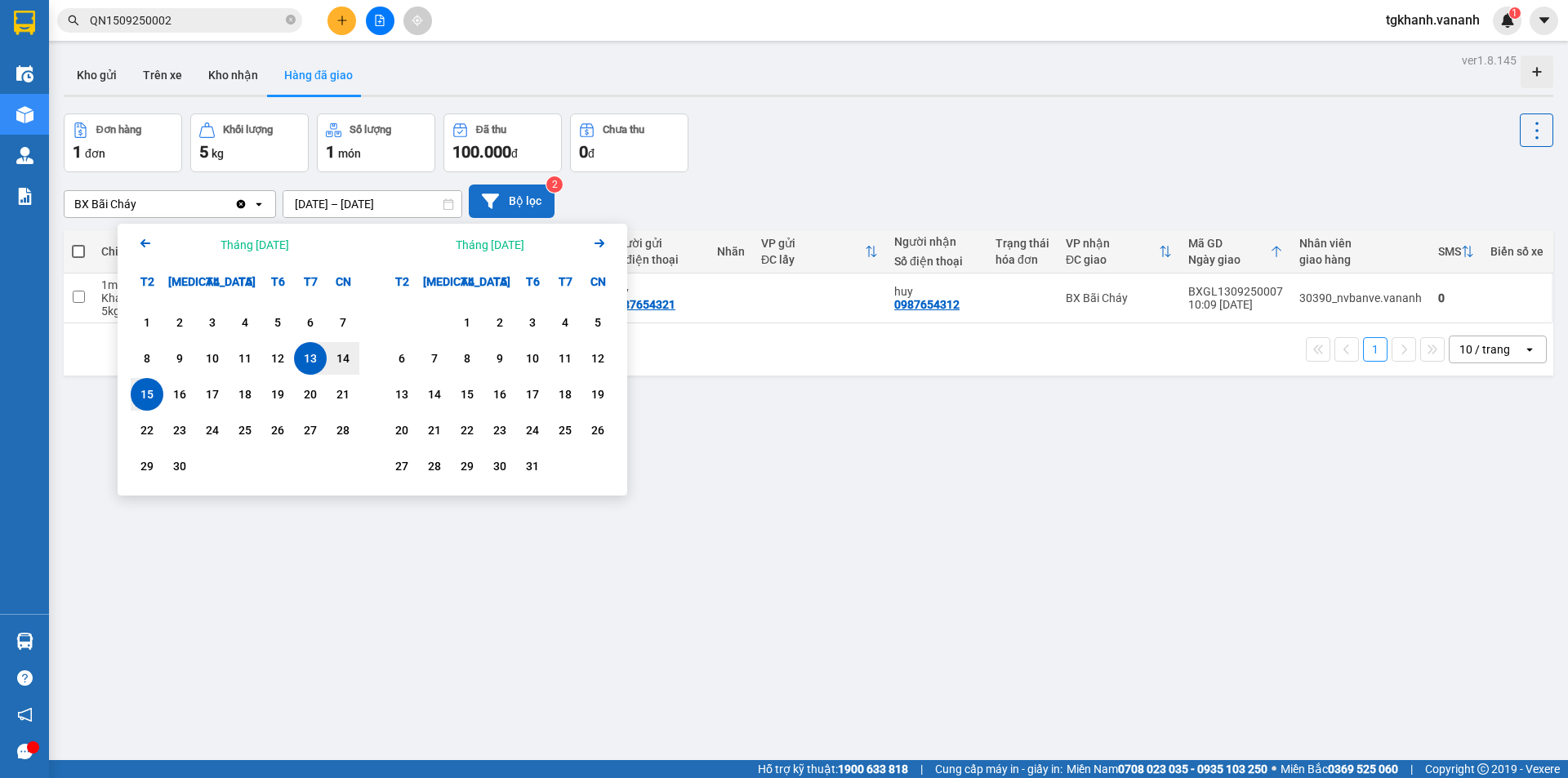
click at [147, 390] on div "15" at bounding box center [146, 395] width 22 height 19
type input "[DATE] – [DATE]"
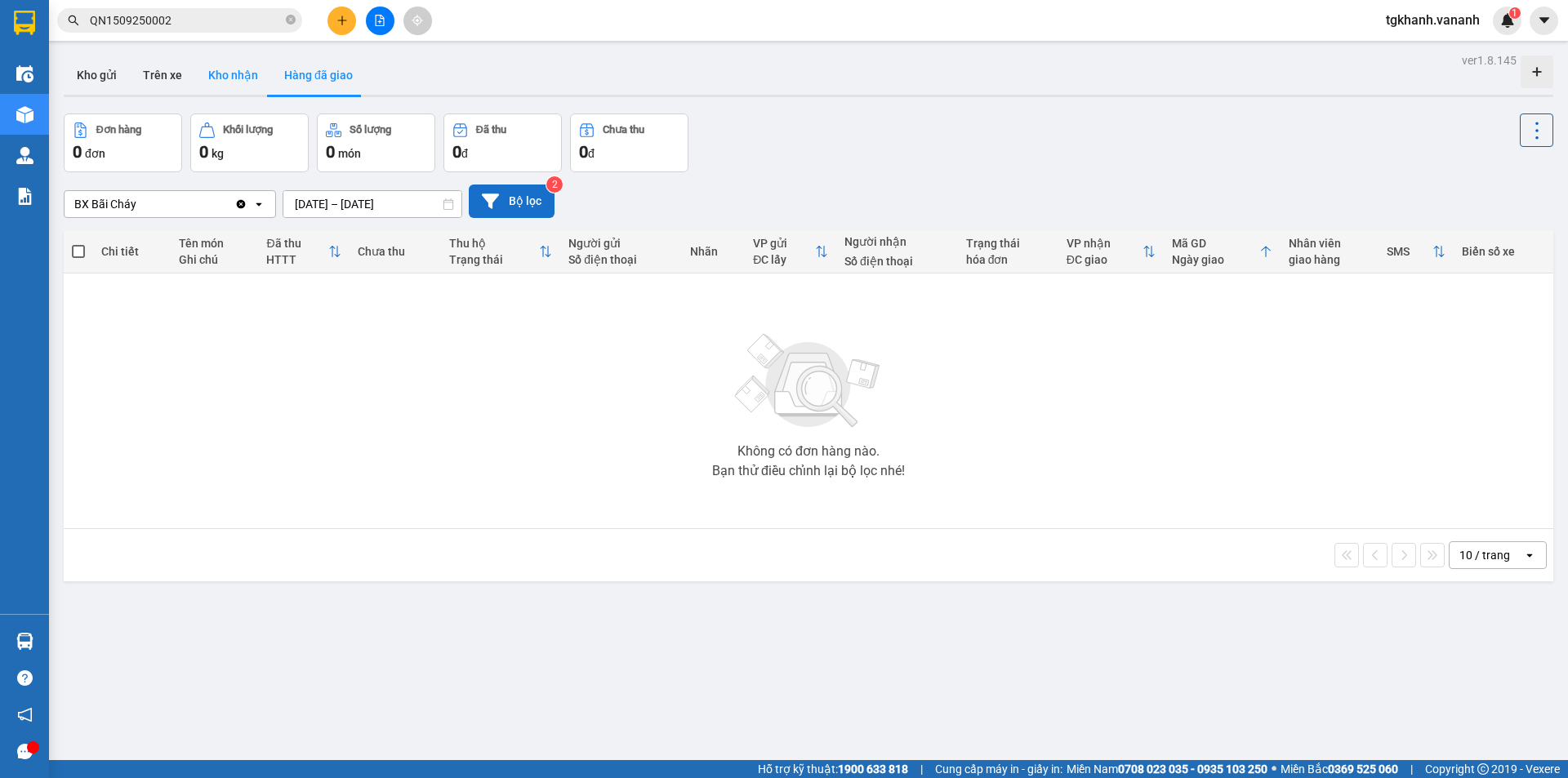
click at [227, 79] on button "Kho nhận" at bounding box center [233, 75] width 76 height 39
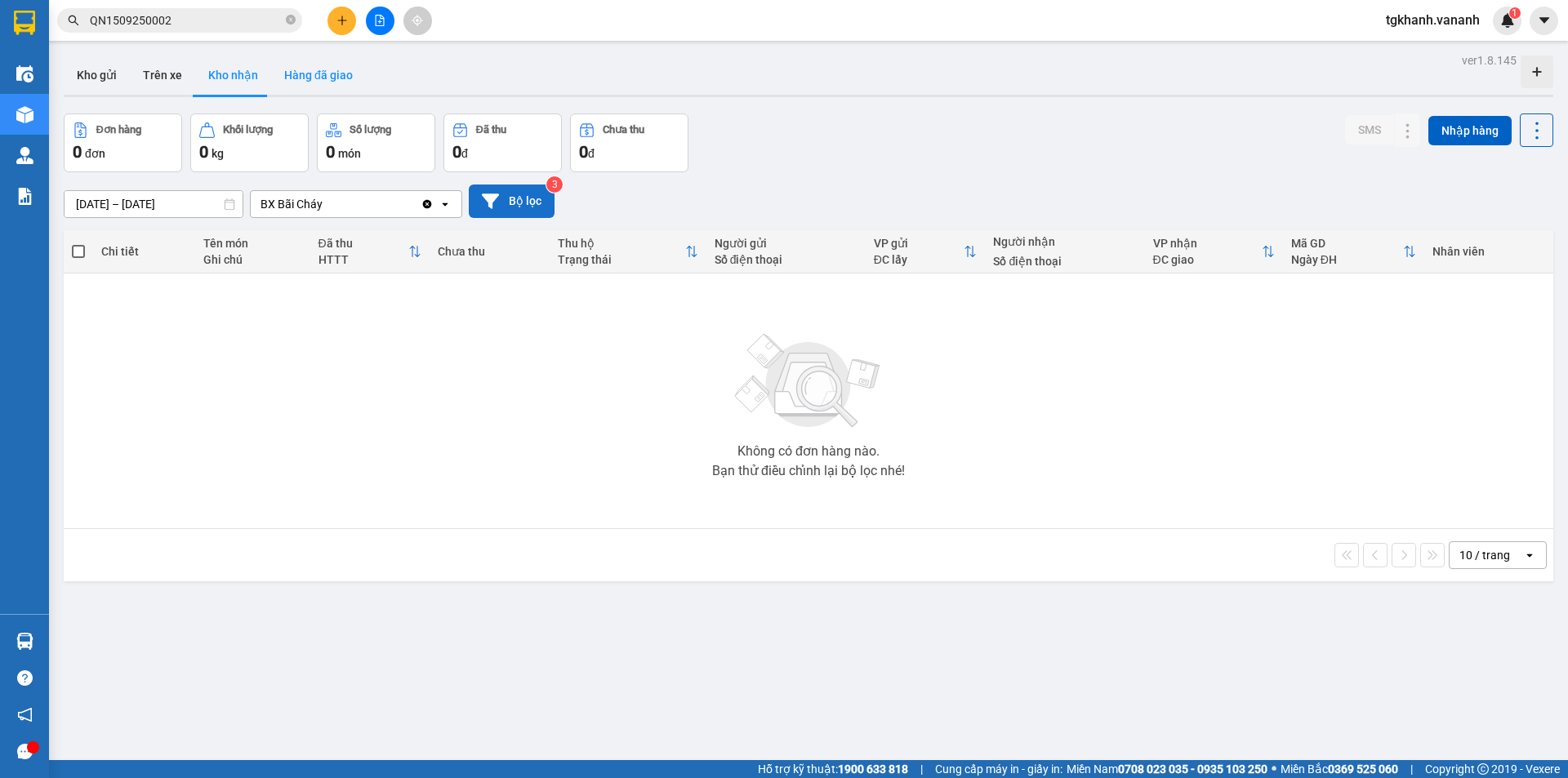
click at [305, 68] on button "Hàng đã giao" at bounding box center [318, 75] width 95 height 39
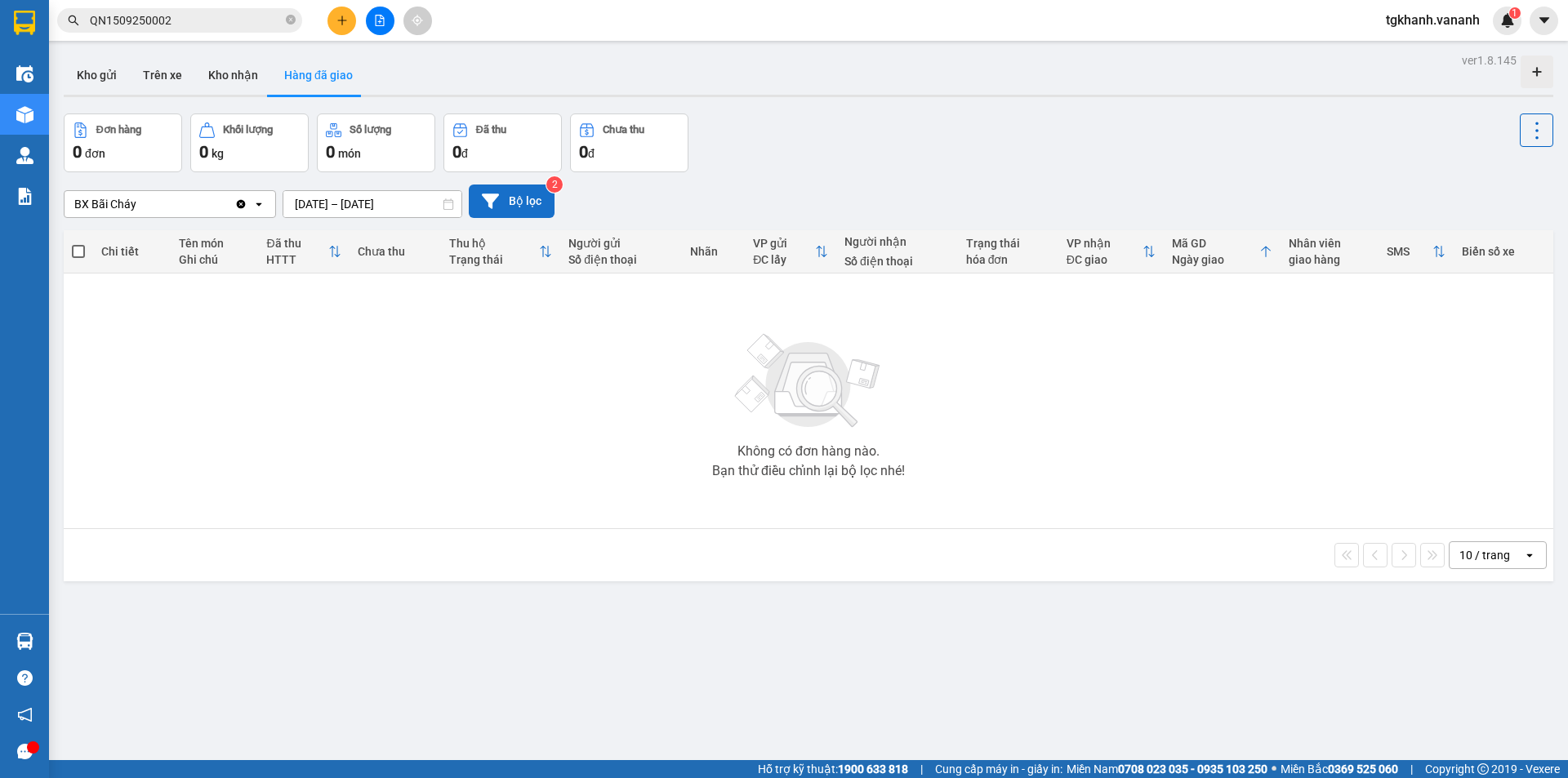
click at [523, 206] on button "Bộ lọc" at bounding box center [512, 201] width 86 height 33
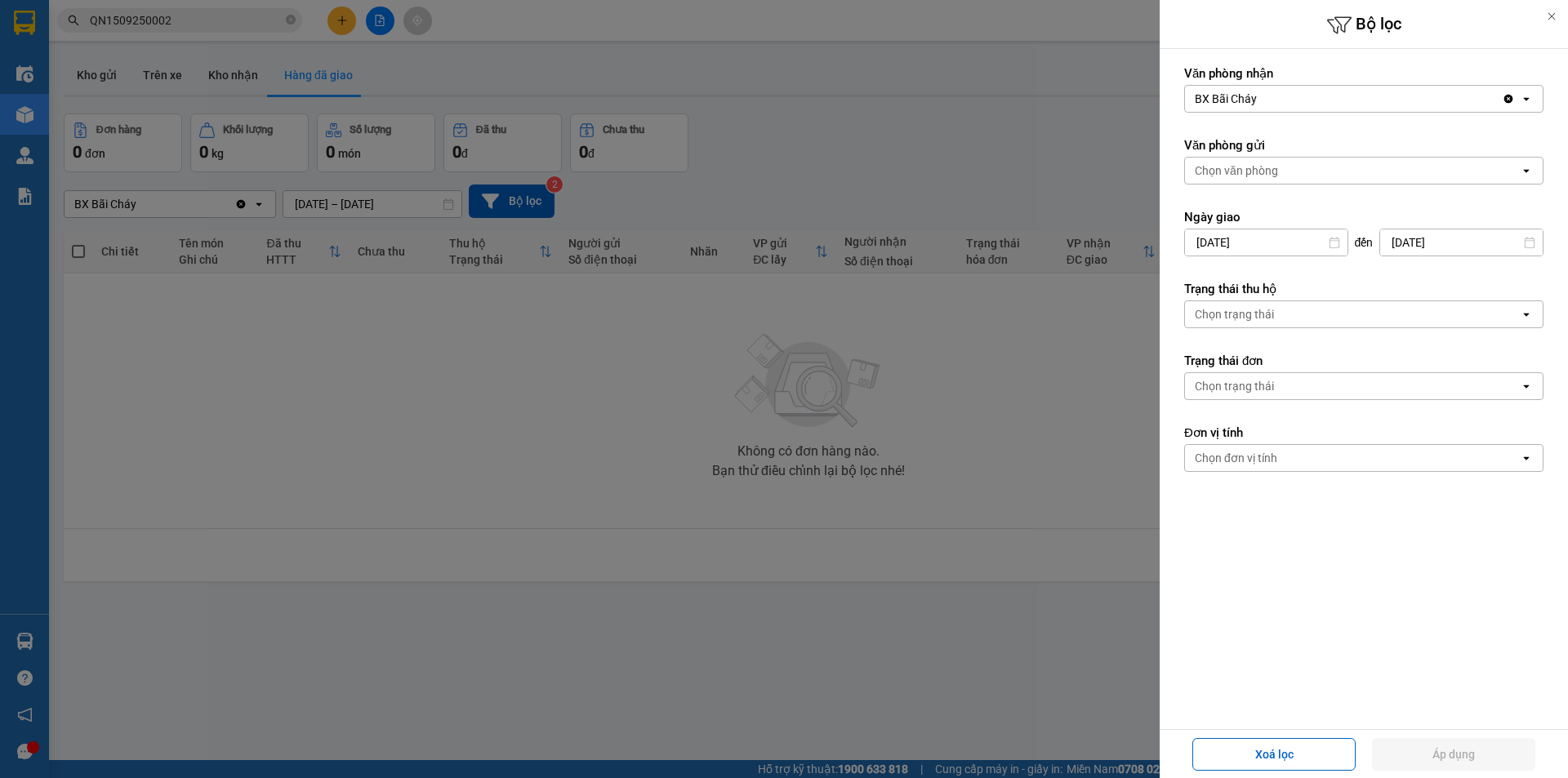
click at [1508, 100] on icon "Clear value" at bounding box center [1508, 98] width 9 height 9
click at [1502, 759] on button "Áp dụng" at bounding box center [1454, 755] width 164 height 33
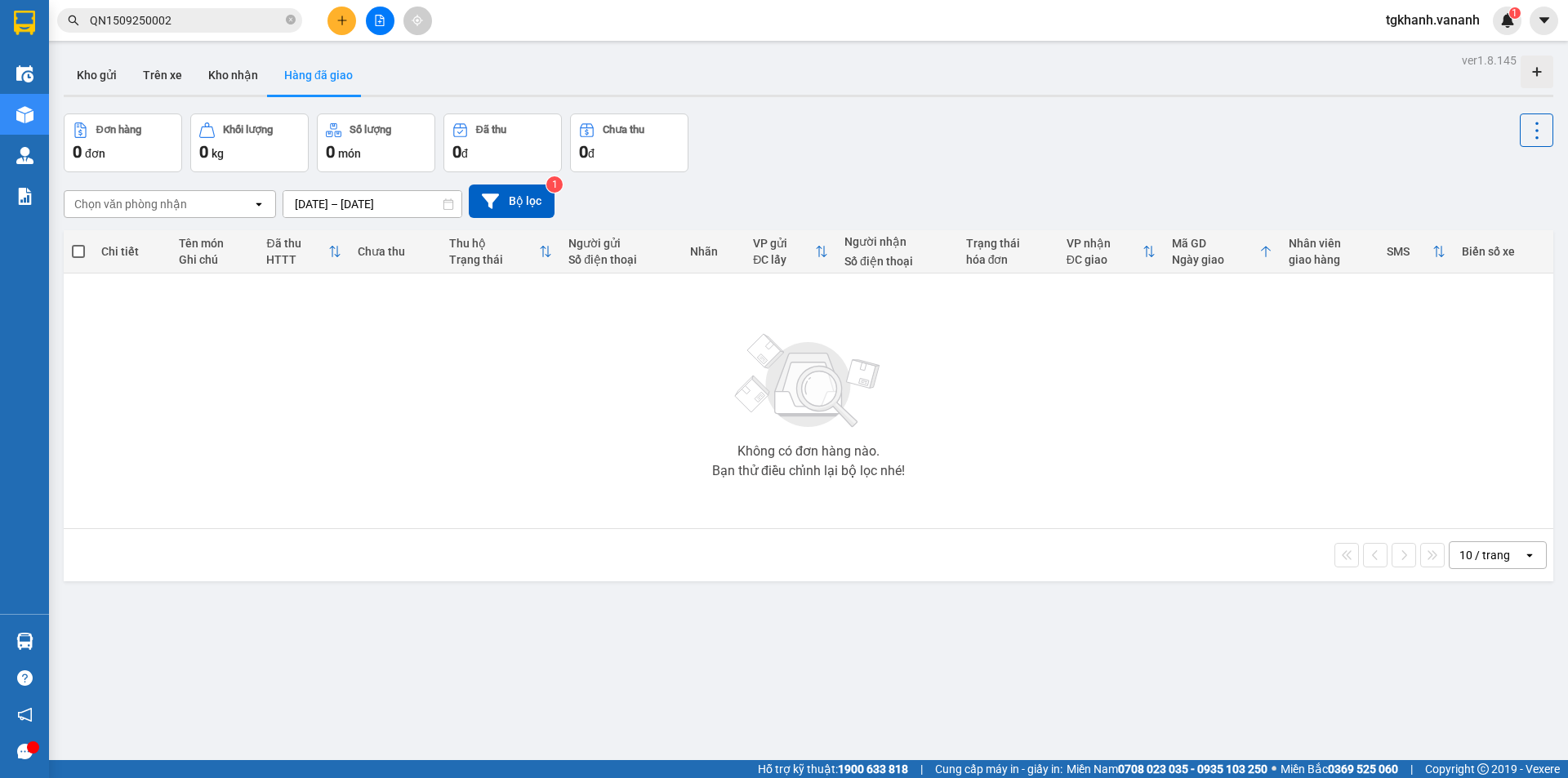
click at [273, 79] on button "Hàng đã giao" at bounding box center [318, 75] width 95 height 39
click at [214, 79] on button "Kho nhận" at bounding box center [233, 75] width 76 height 39
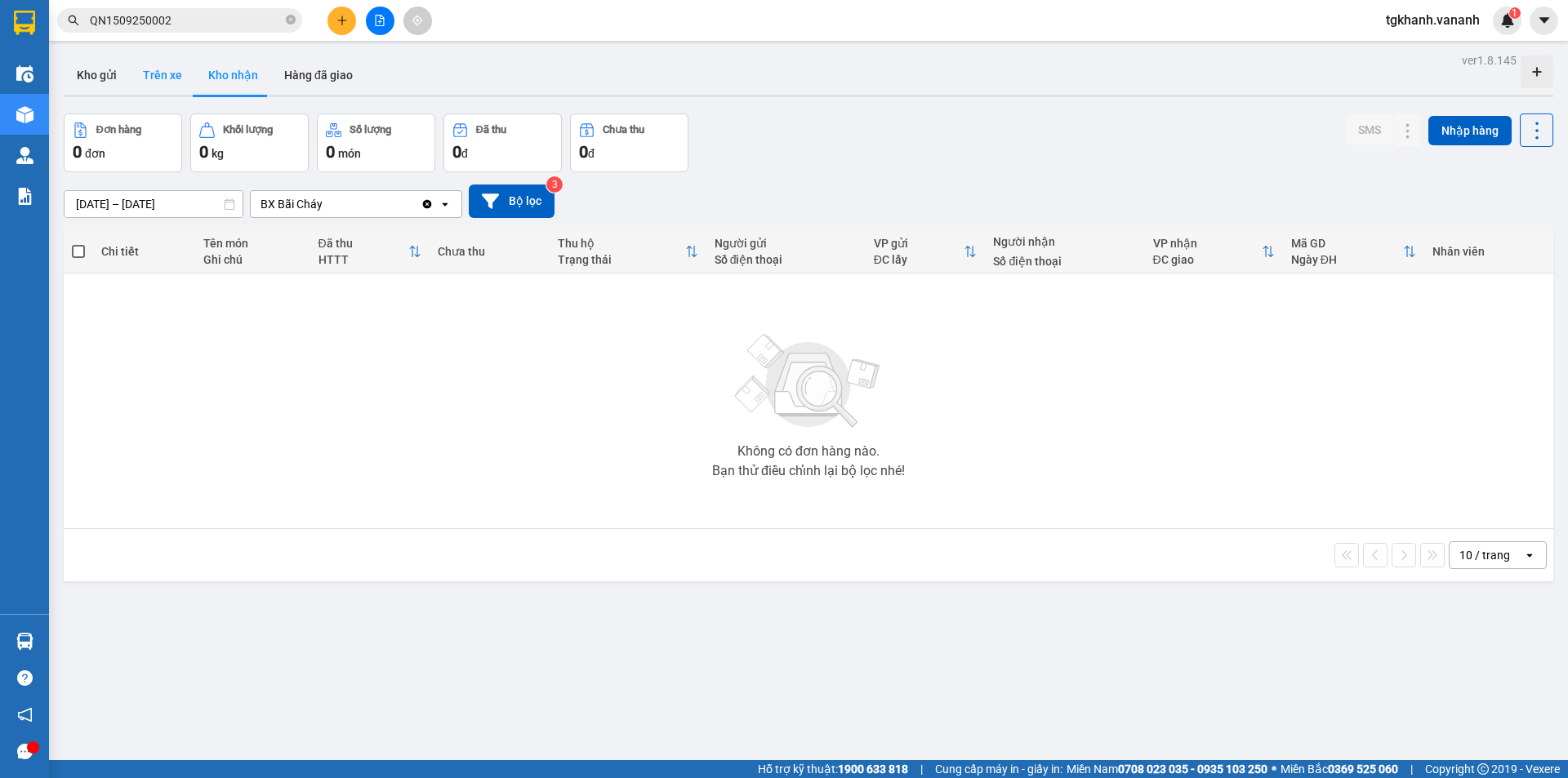
click at [164, 83] on button "Trên xe" at bounding box center [162, 75] width 65 height 39
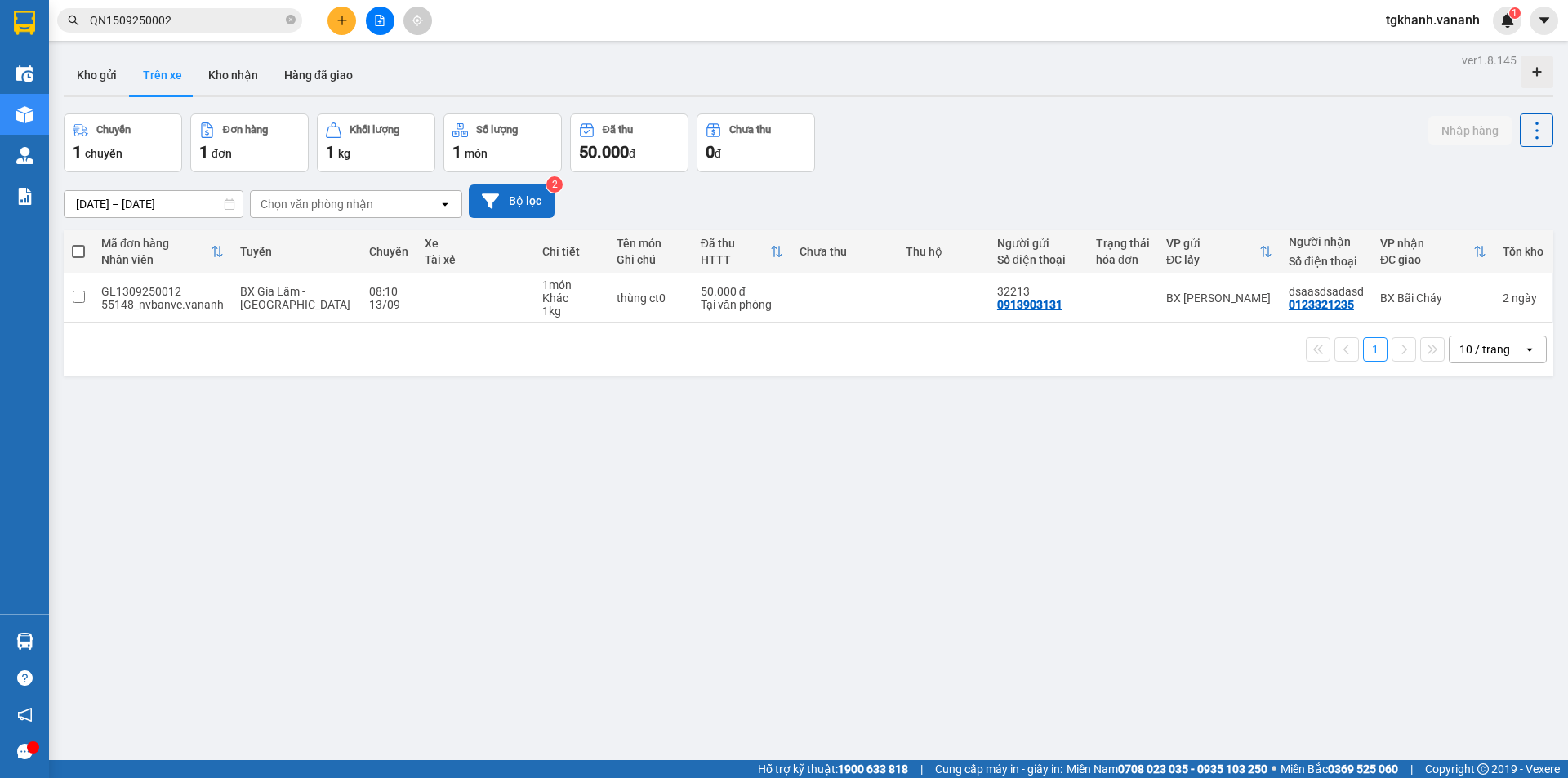
click at [511, 211] on button "Bộ lọc" at bounding box center [512, 201] width 86 height 33
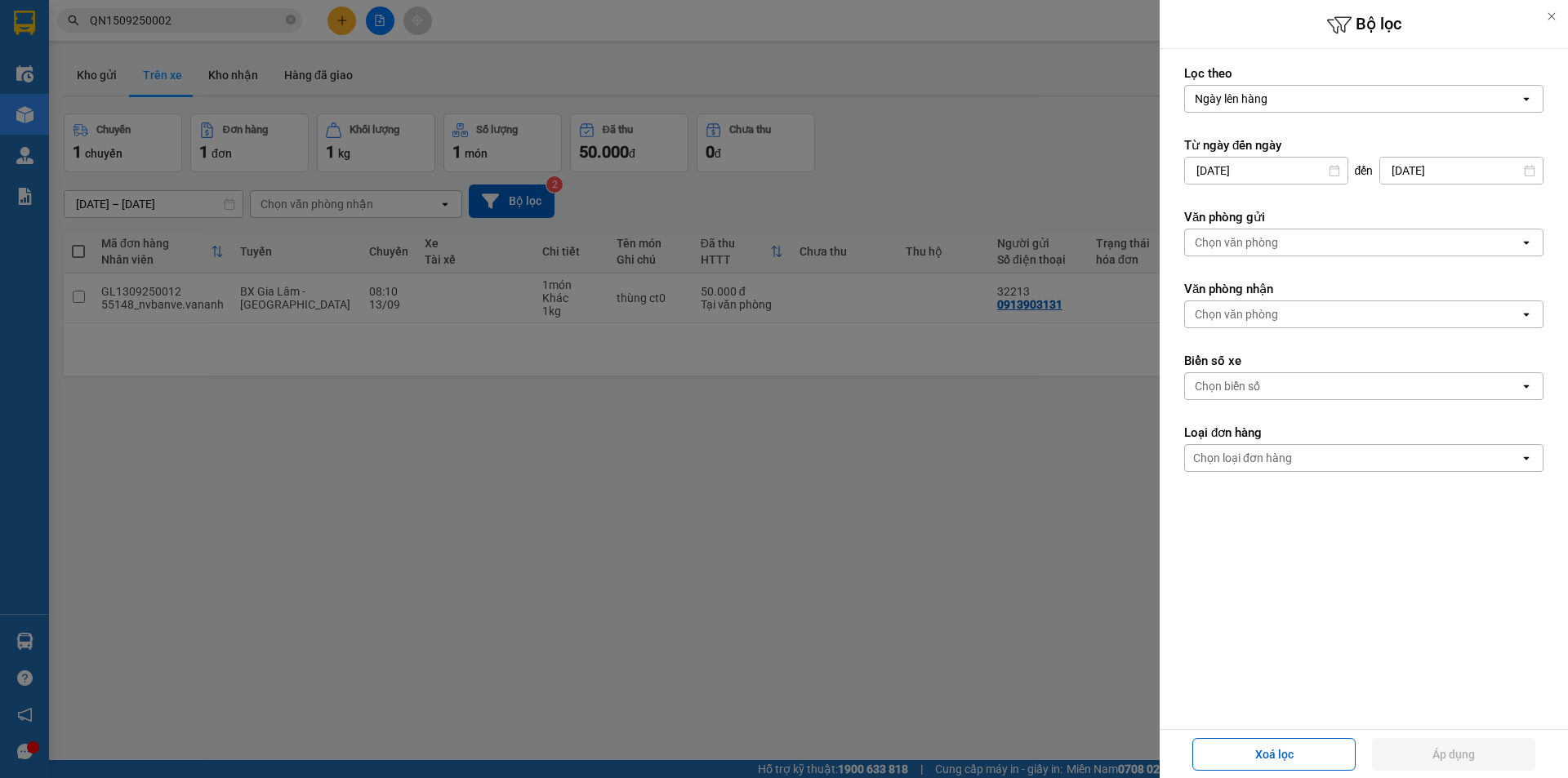
click at [938, 138] on div at bounding box center [784, 389] width 1568 height 778
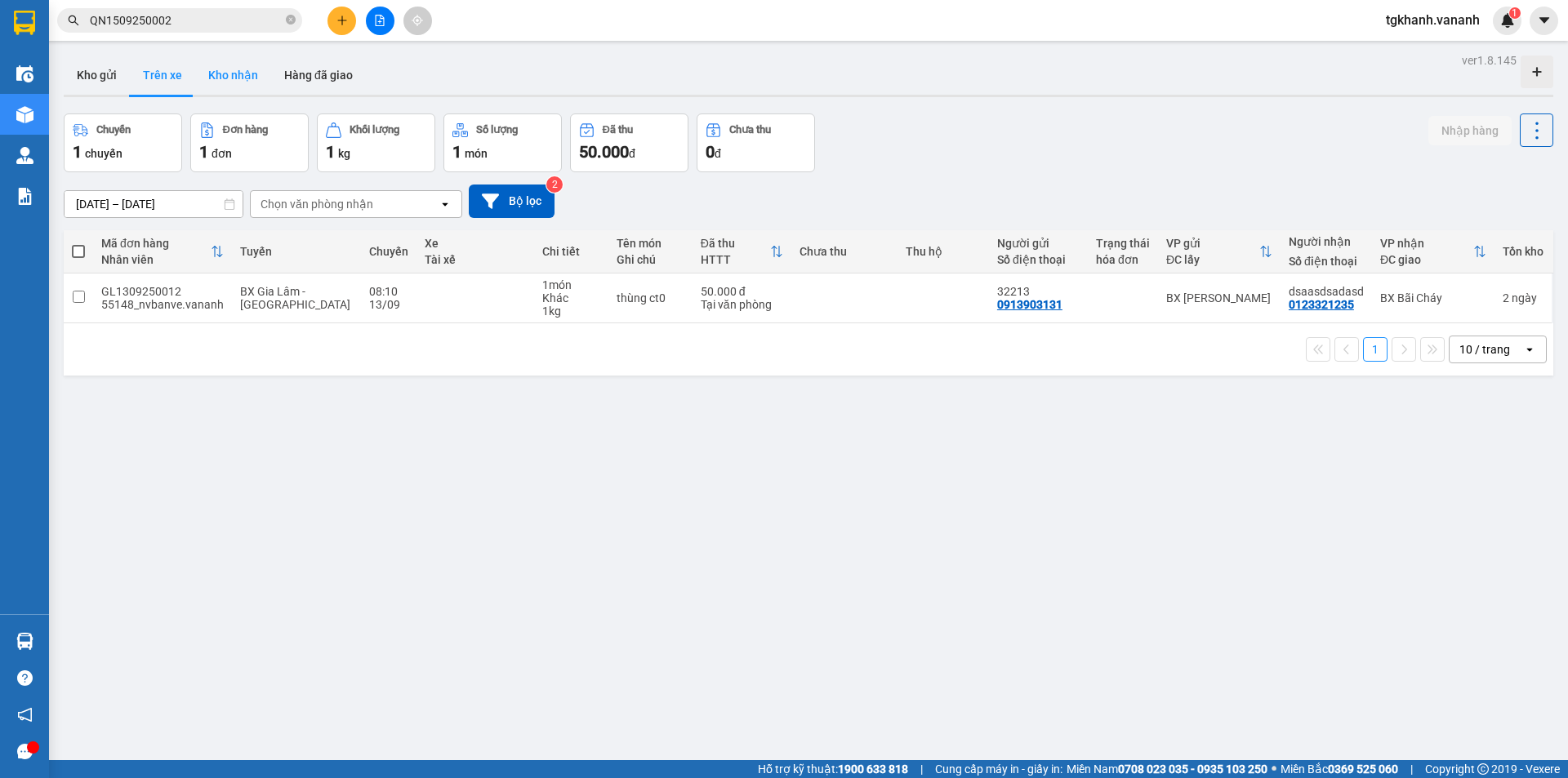
click at [243, 86] on button "Kho nhận" at bounding box center [233, 75] width 76 height 39
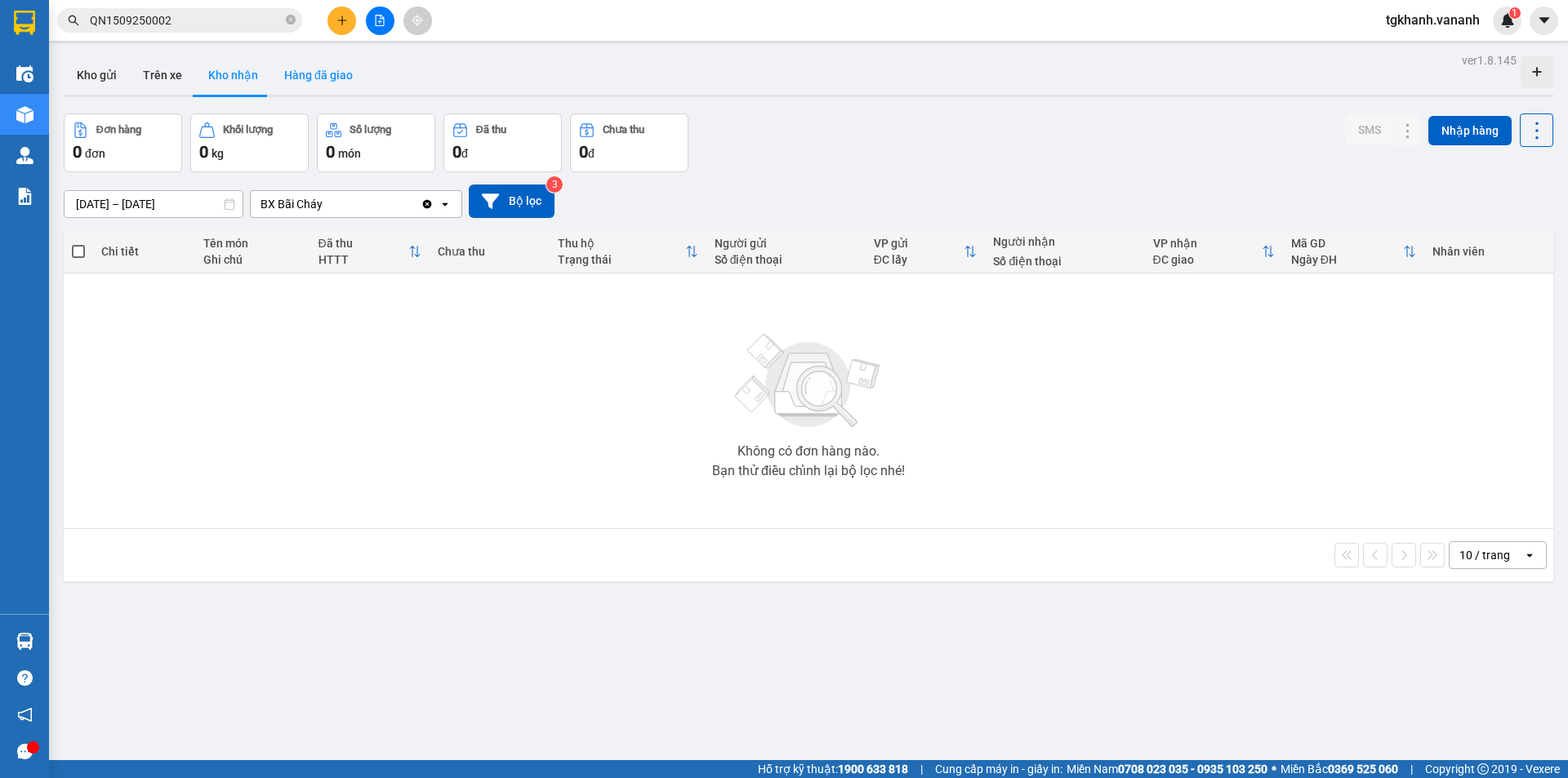
click at [317, 75] on button "Hàng đã giao" at bounding box center [318, 75] width 95 height 39
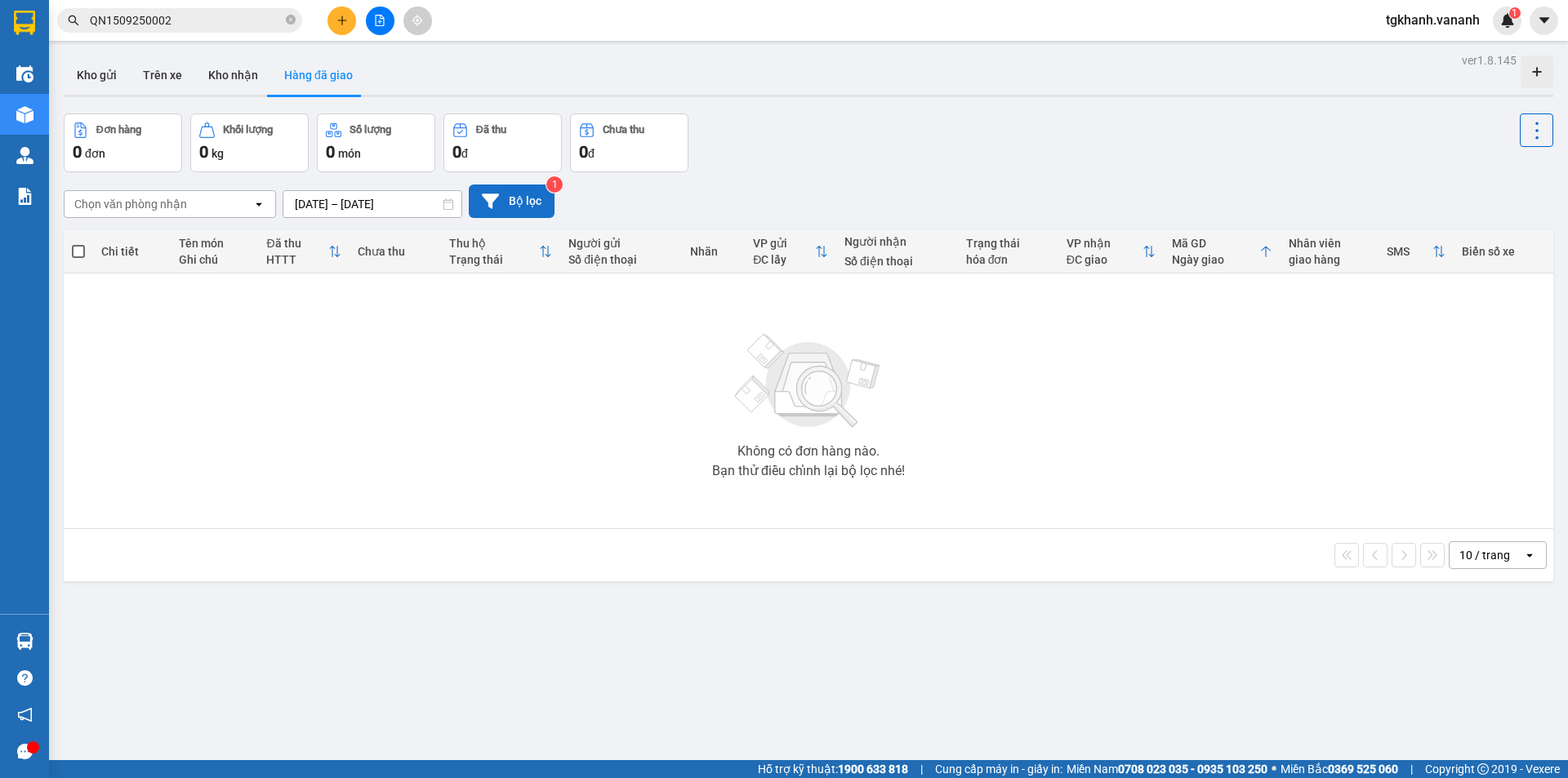
click at [528, 190] on button "Bộ lọc" at bounding box center [512, 201] width 86 height 33
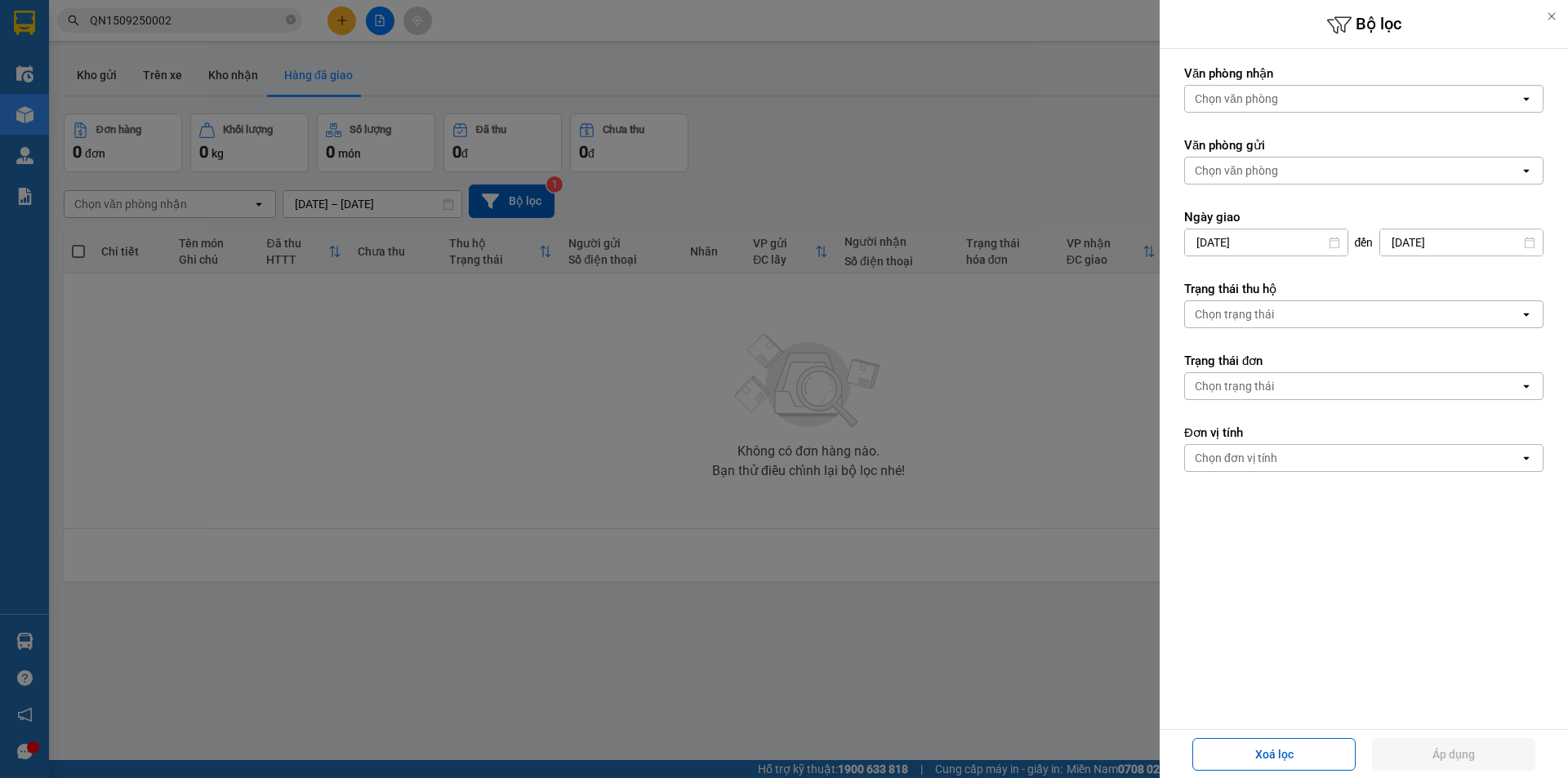
click at [1333, 90] on div "Chọn văn phòng" at bounding box center [1353, 98] width 335 height 26
click at [1280, 137] on div "BX Bãi Cháy" at bounding box center [1363, 134] width 360 height 29
click at [868, 141] on div at bounding box center [784, 389] width 1568 height 778
